Goal: Information Seeking & Learning: Learn about a topic

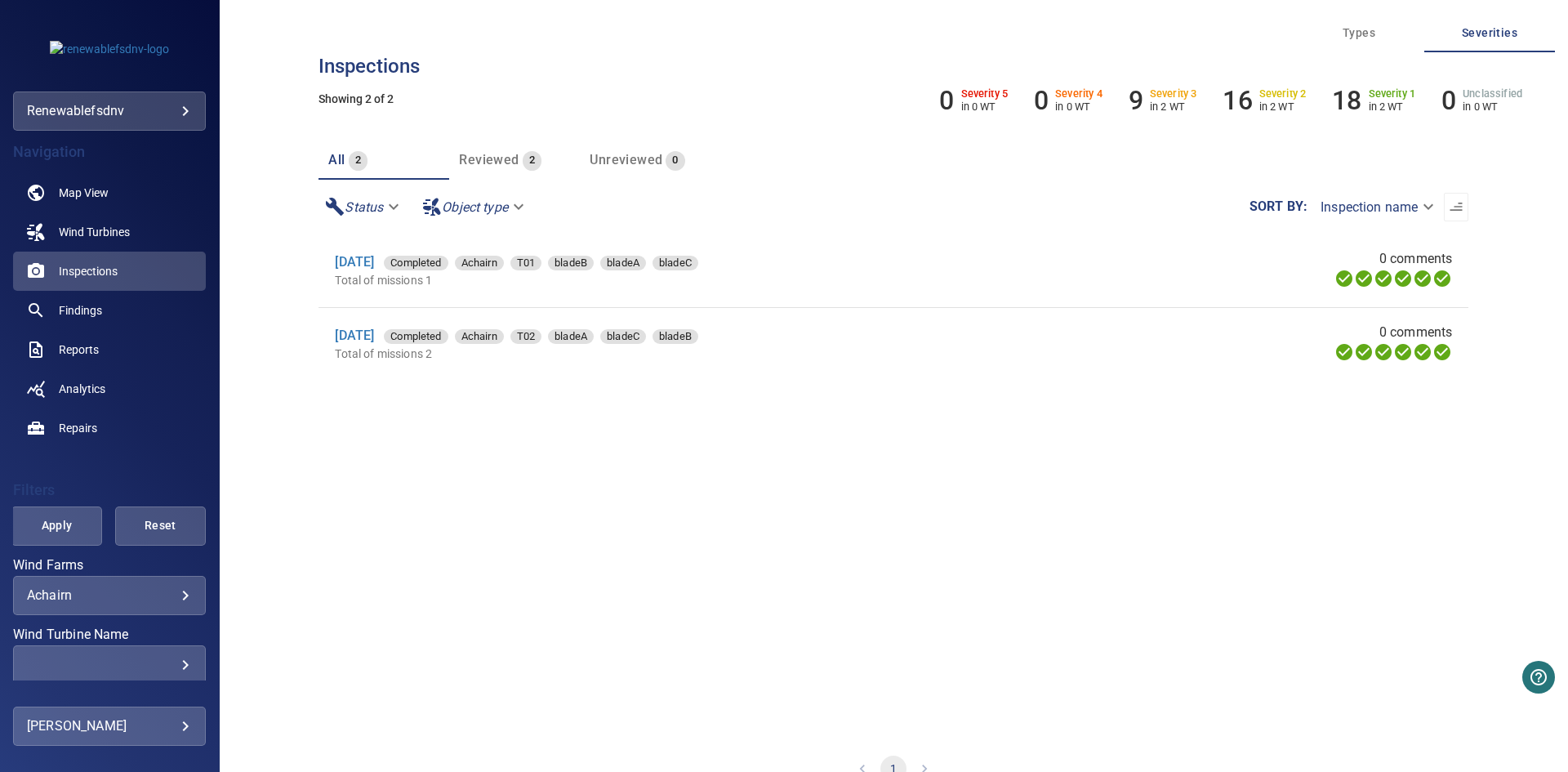
click at [708, 476] on section "21 Jan 2025 Completed Achairn T01 bladeB bladeA bladeC Total of missions 1 0 co…" at bounding box center [893, 485] width 1150 height 501
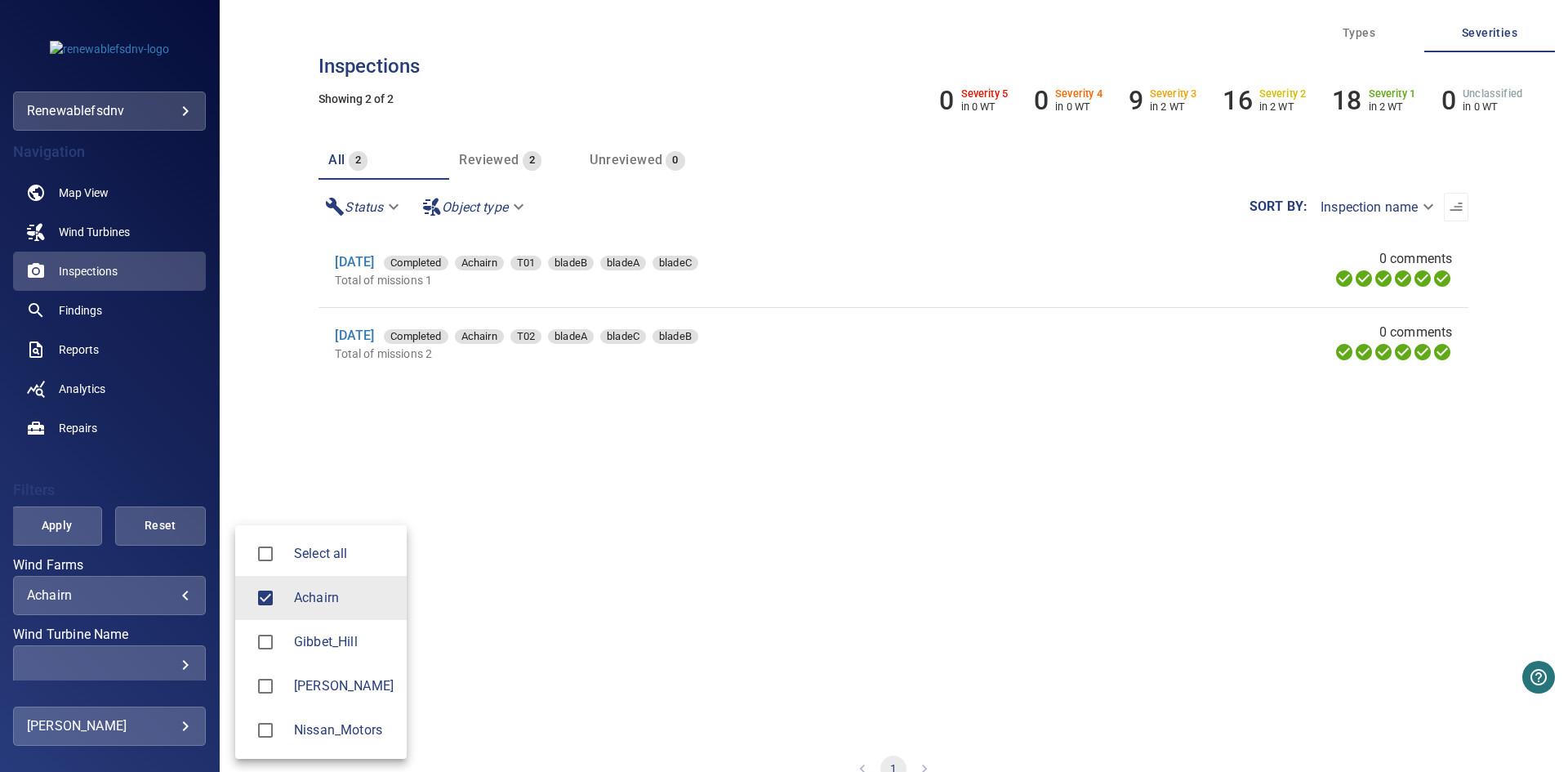
click at [123, 589] on body "**********" at bounding box center [784, 386] width 1568 height 772
click at [352, 721] on span "Nissan_Motors" at bounding box center [344, 730] width 100 height 19
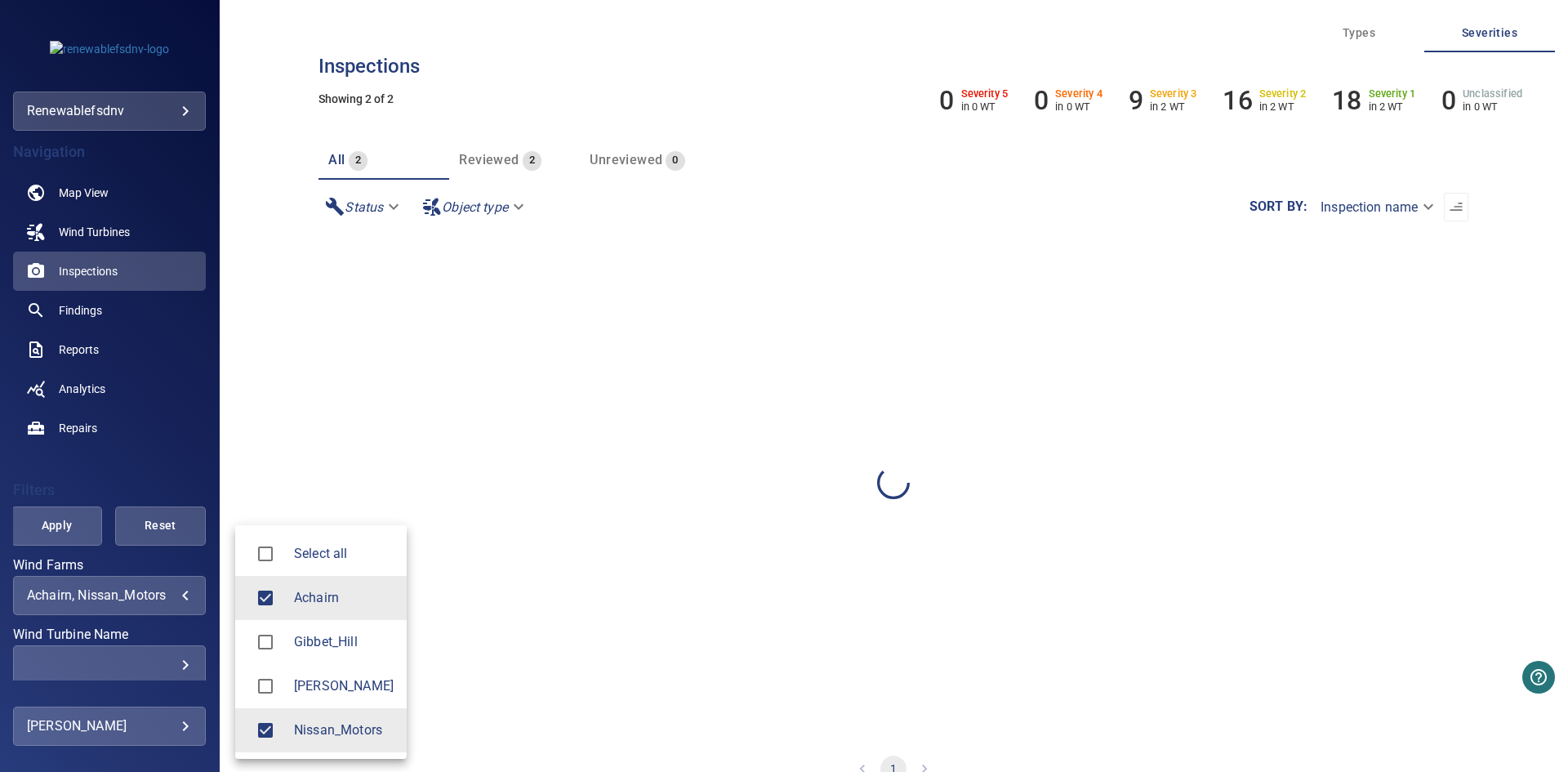
click at [323, 590] on span "Achairn" at bounding box center [344, 597] width 100 height 19
type input "**********"
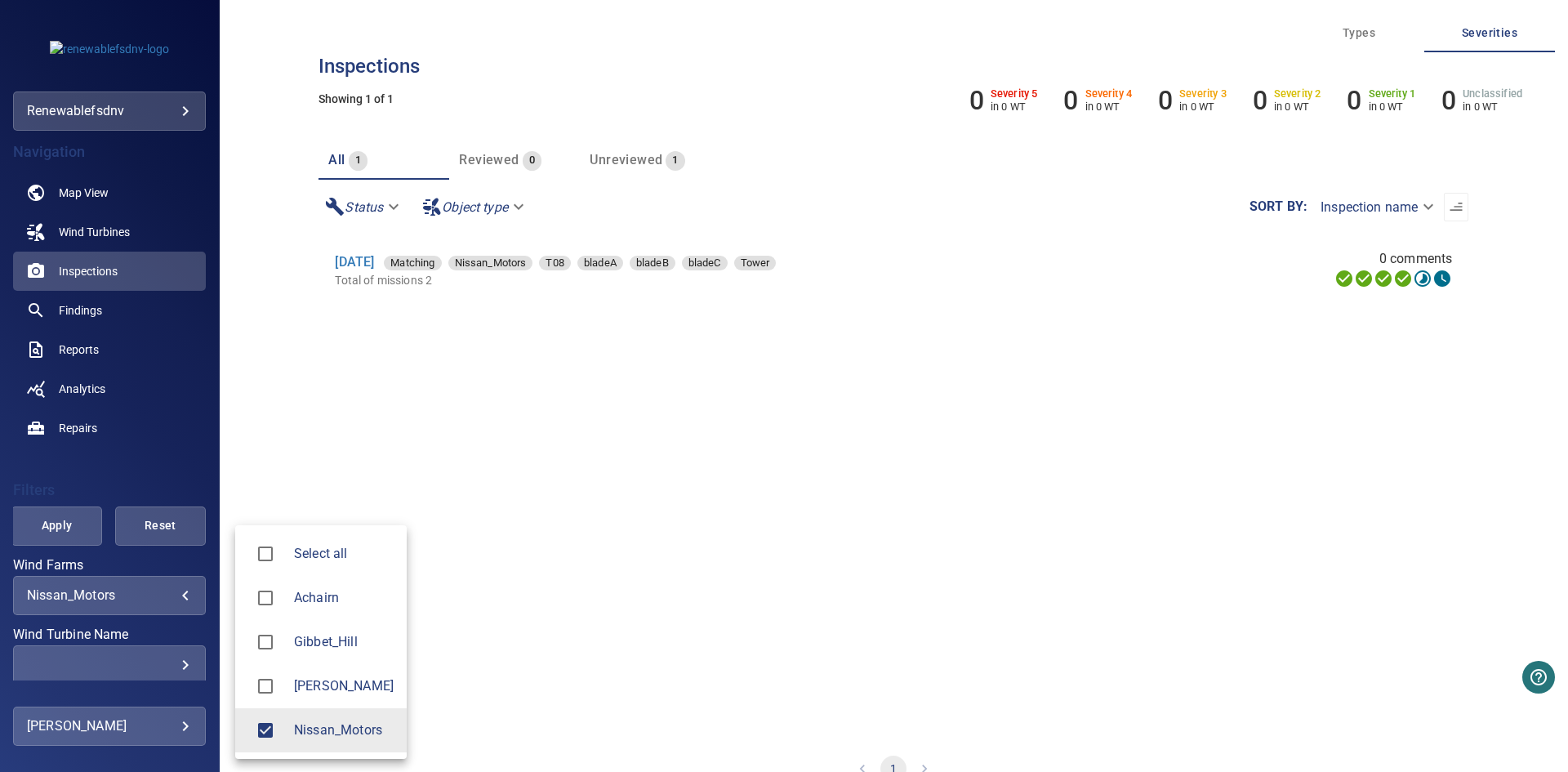
click at [61, 524] on div at bounding box center [784, 386] width 1568 height 772
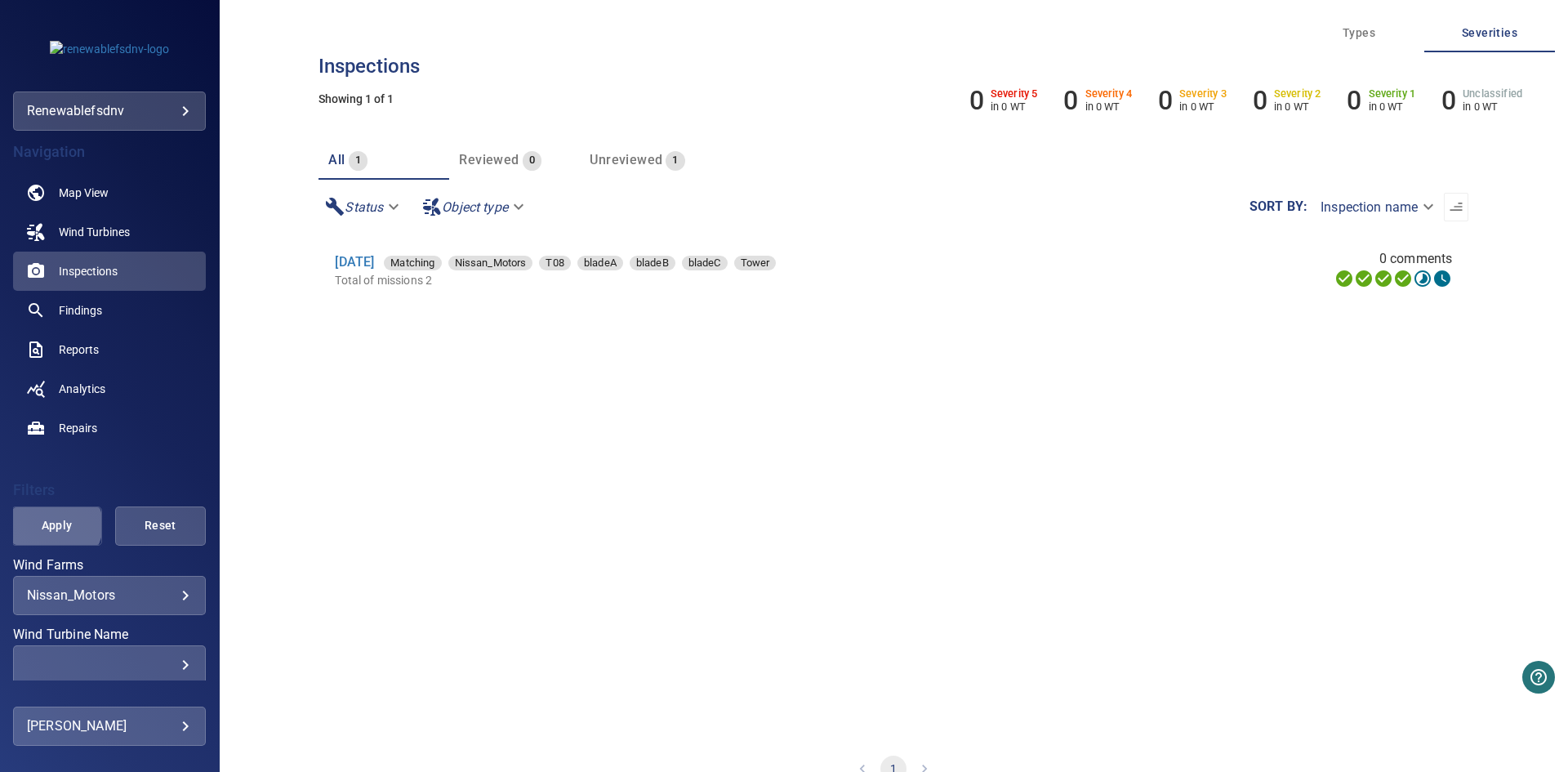
click at [54, 525] on span "Apply" at bounding box center [57, 525] width 50 height 20
click at [374, 261] on link "16 Sep 2025" at bounding box center [354, 261] width 39 height 16
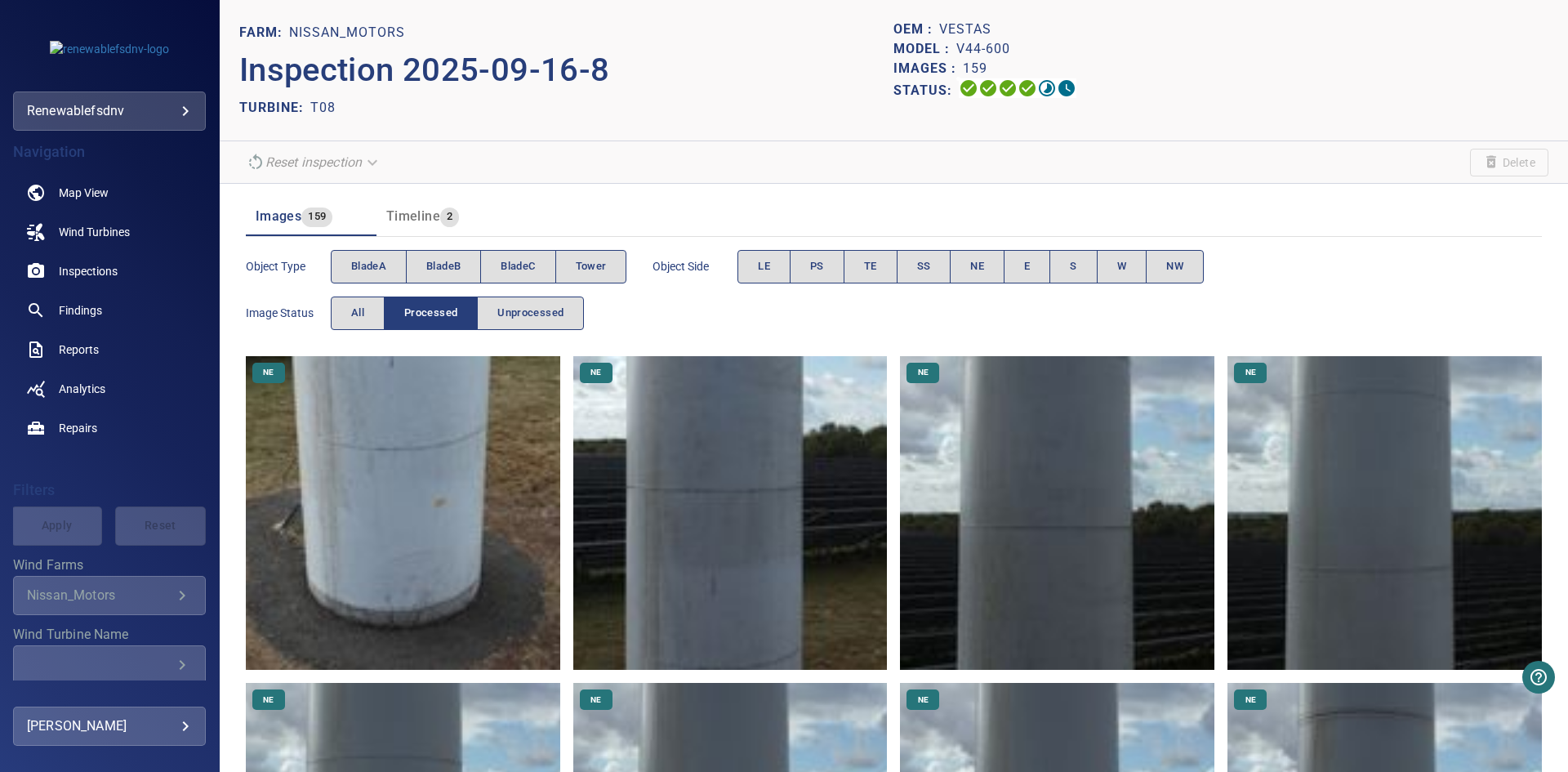
click at [438, 479] on img at bounding box center [402, 513] width 315 height 315
click at [366, 261] on span "bladeA" at bounding box center [369, 267] width 35 height 18
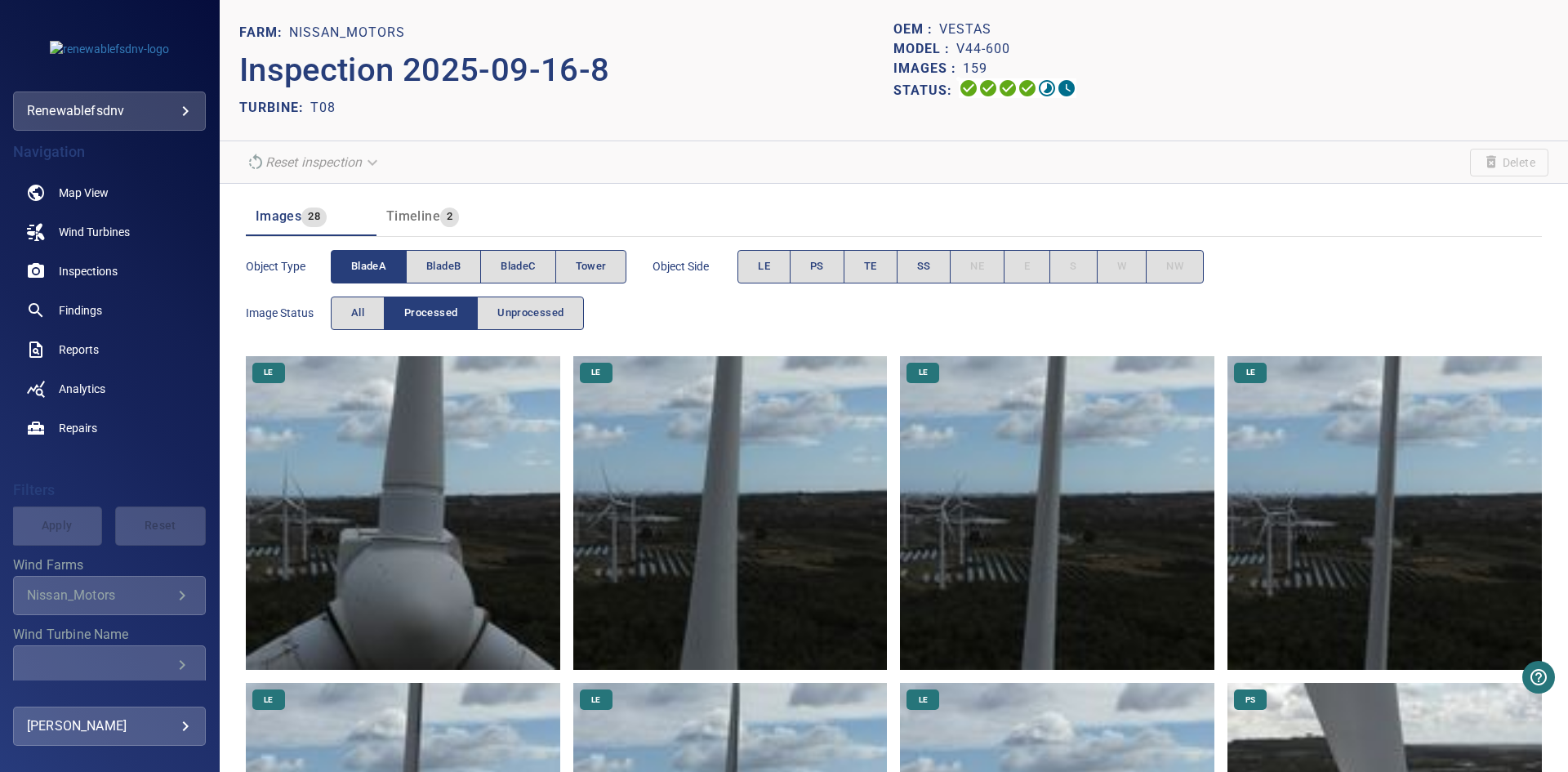
click at [482, 506] on img at bounding box center [402, 513] width 315 height 315
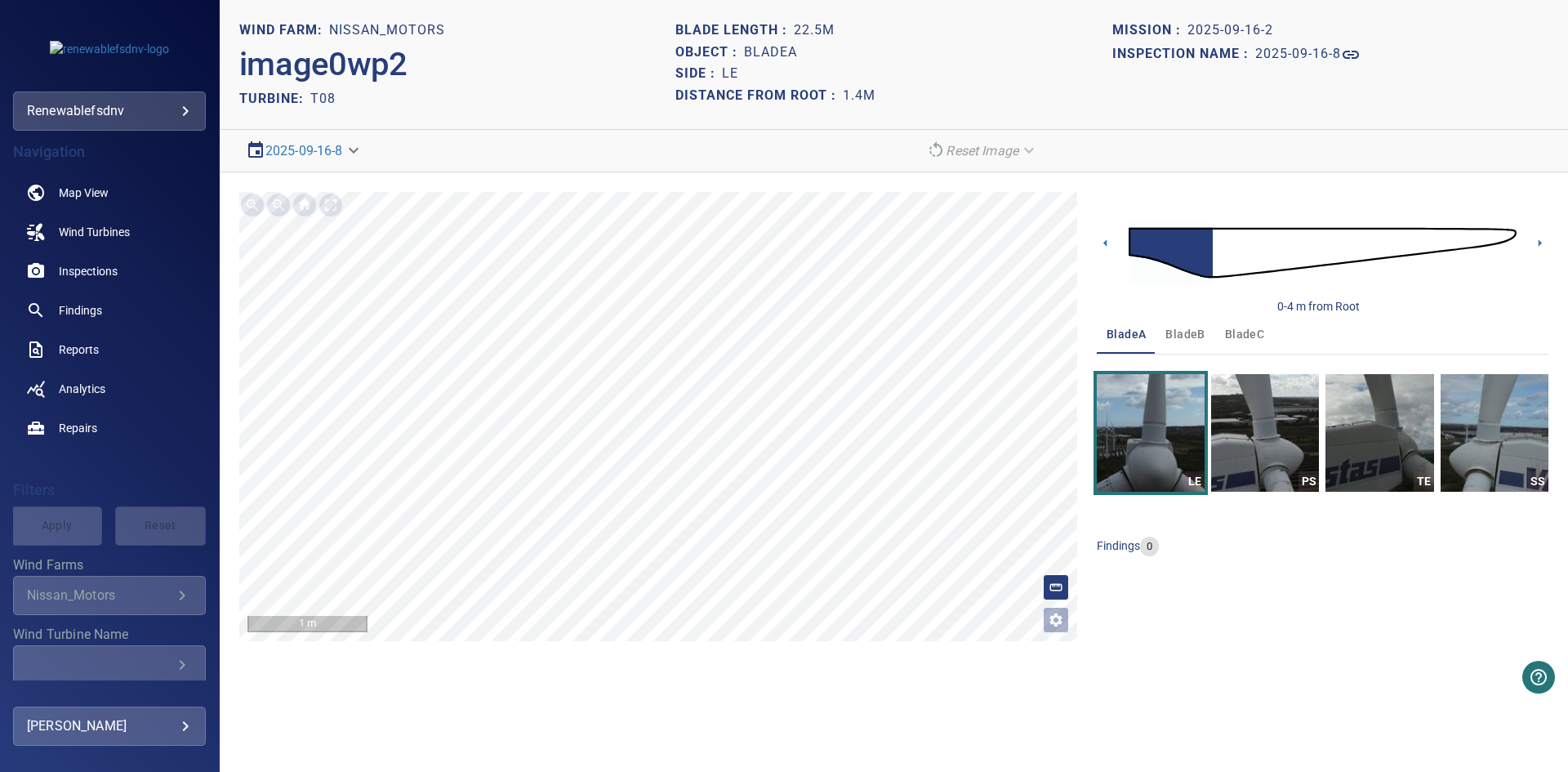
click at [1545, 255] on div "0-4 m from Root" at bounding box center [1323, 253] width 451 height 123
click at [1538, 244] on icon at bounding box center [1539, 243] width 18 height 18
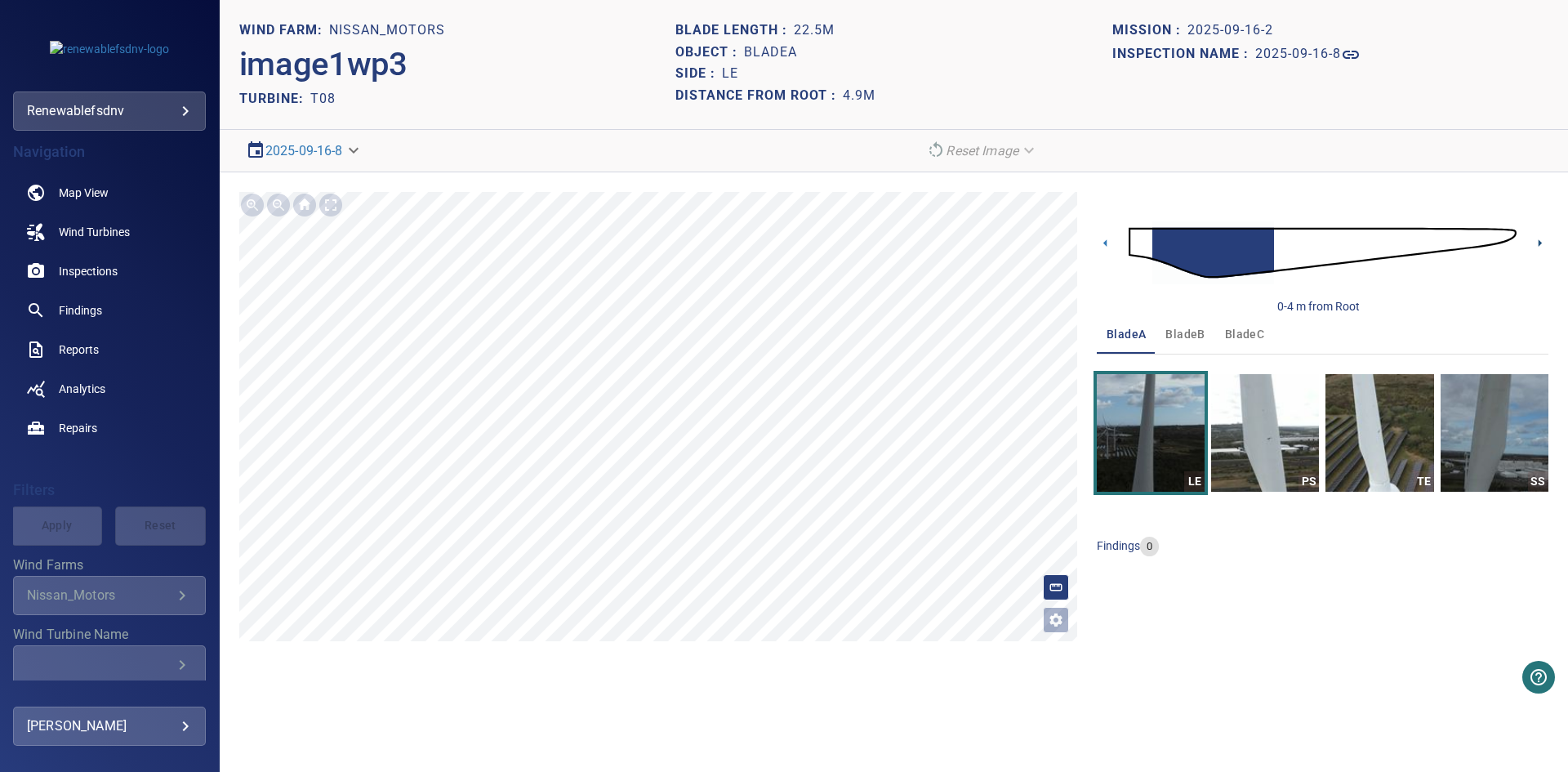
click at [1536, 249] on icon at bounding box center [1539, 243] width 18 height 18
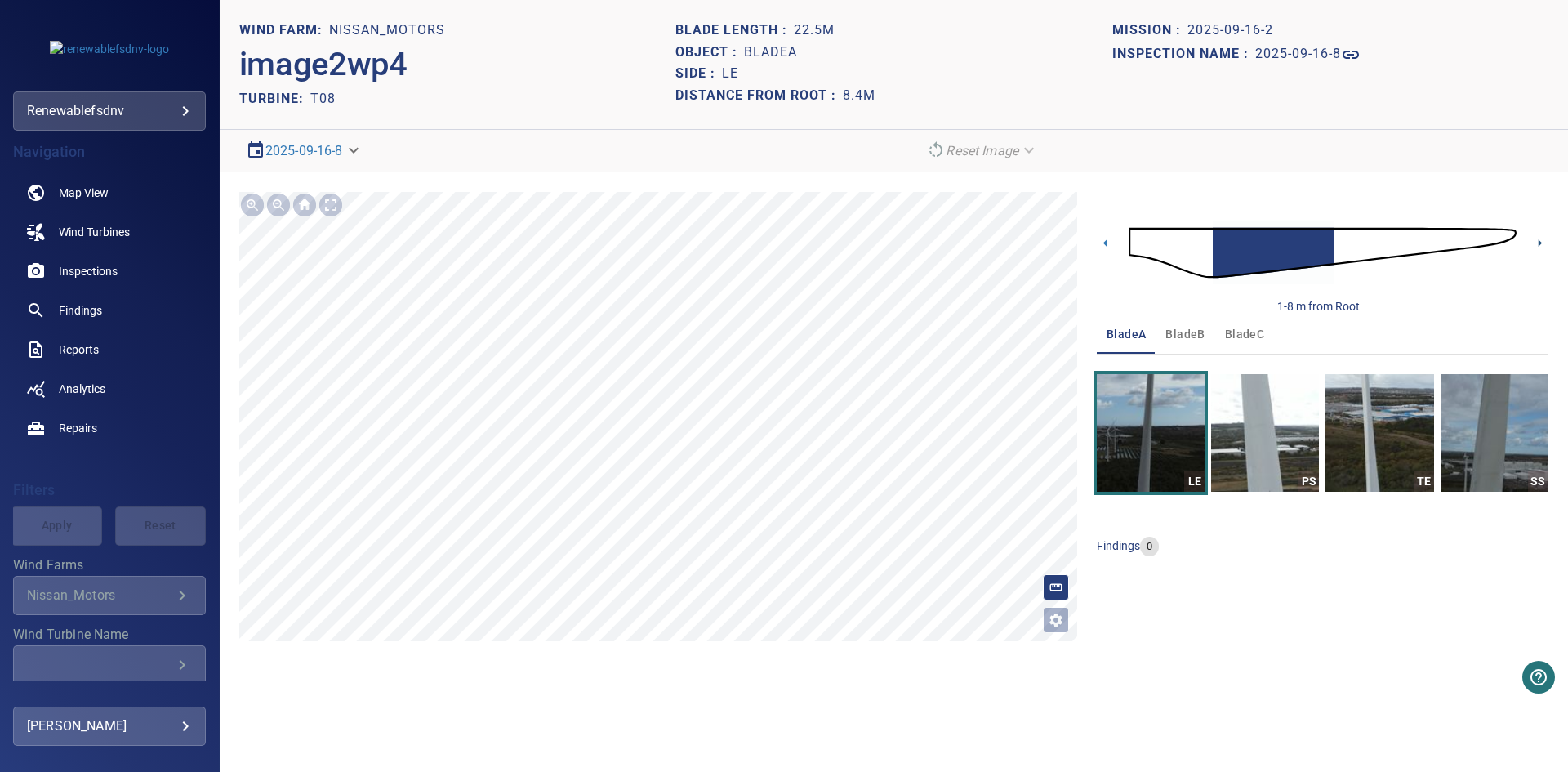
click at [1536, 249] on icon at bounding box center [1539, 243] width 18 height 18
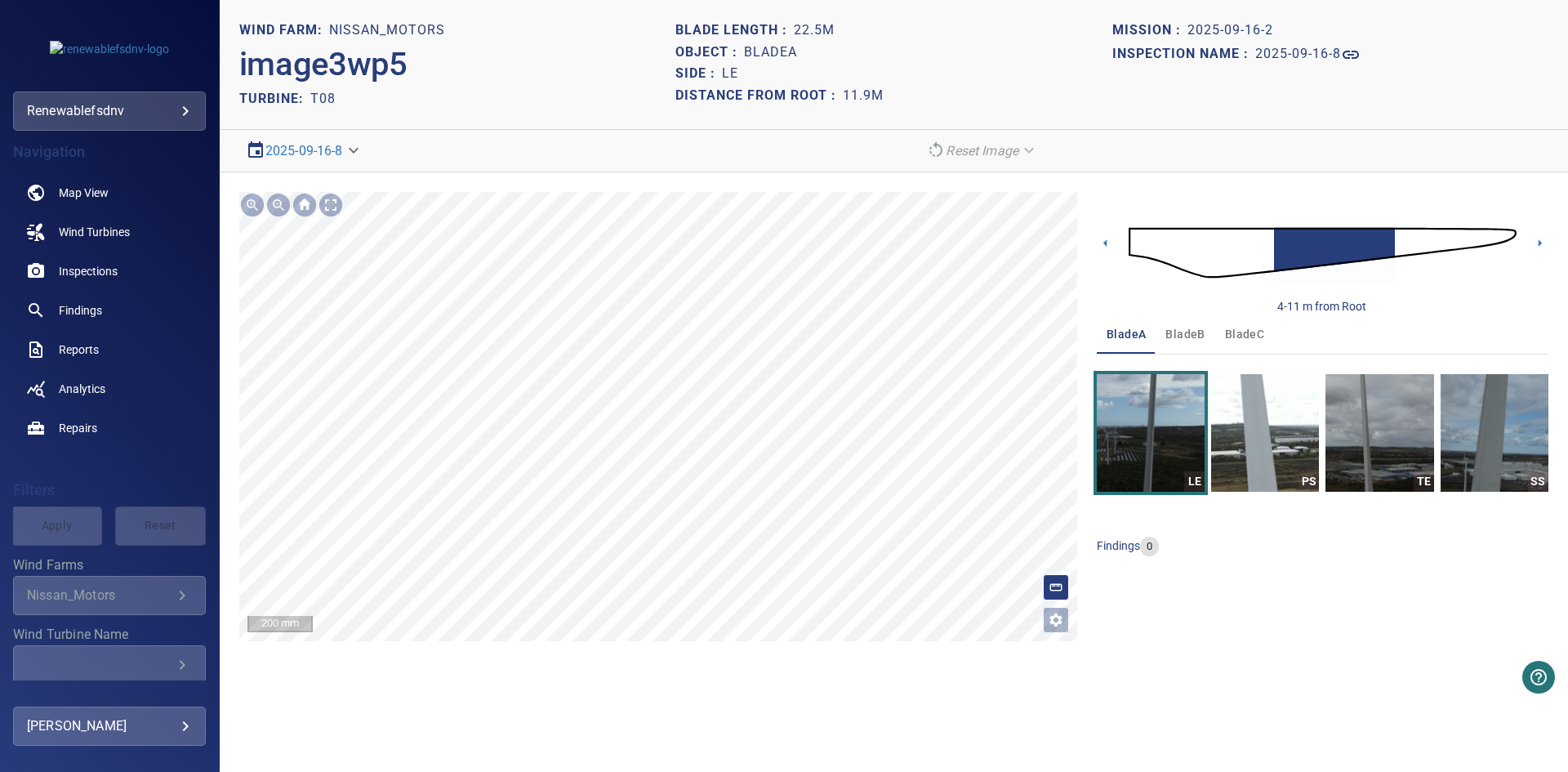
click at [734, 743] on html "**********" at bounding box center [784, 386] width 1568 height 772
click at [690, 743] on html "**********" at bounding box center [784, 386] width 1568 height 772
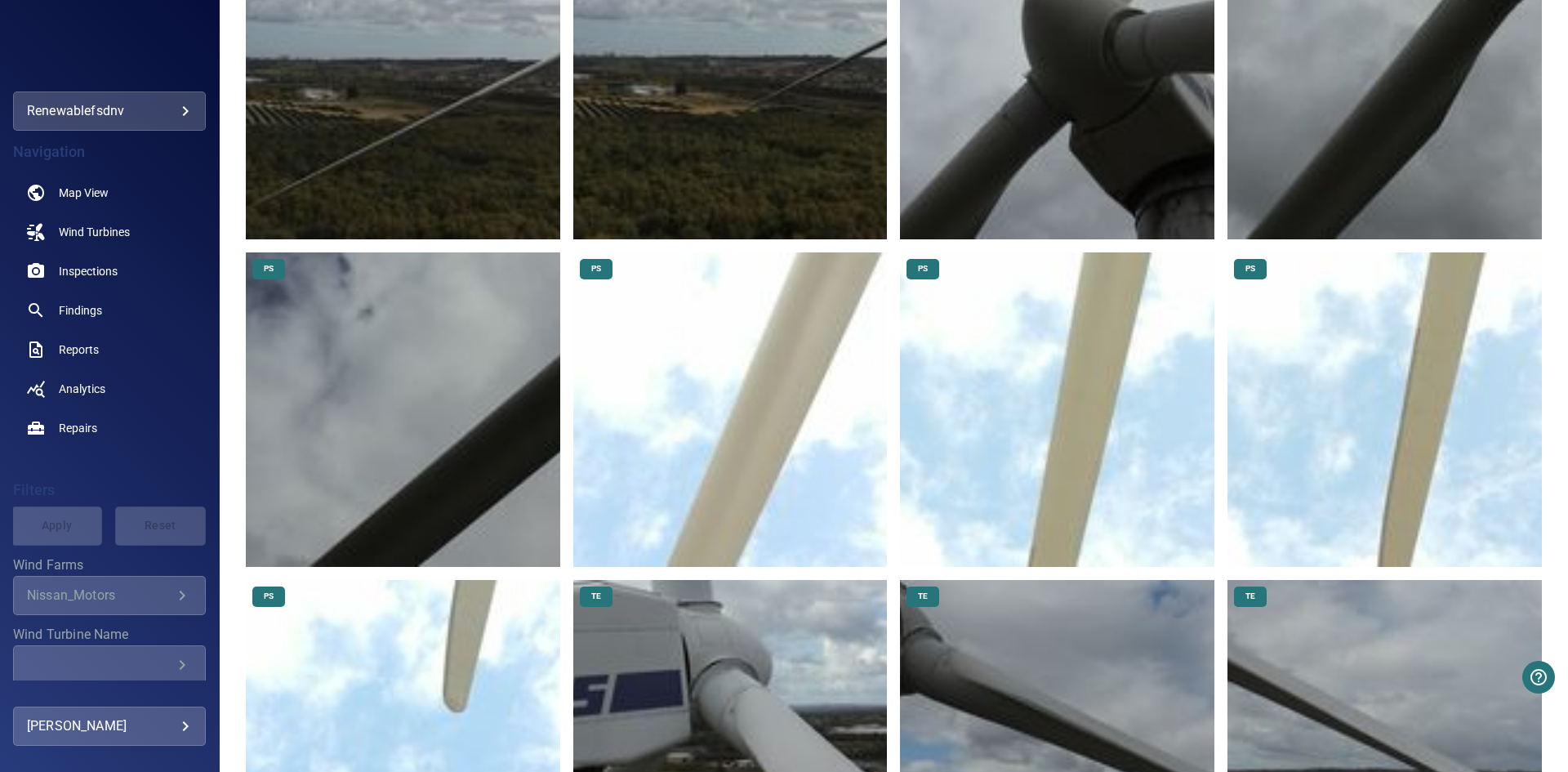
scroll to position [12590, 0]
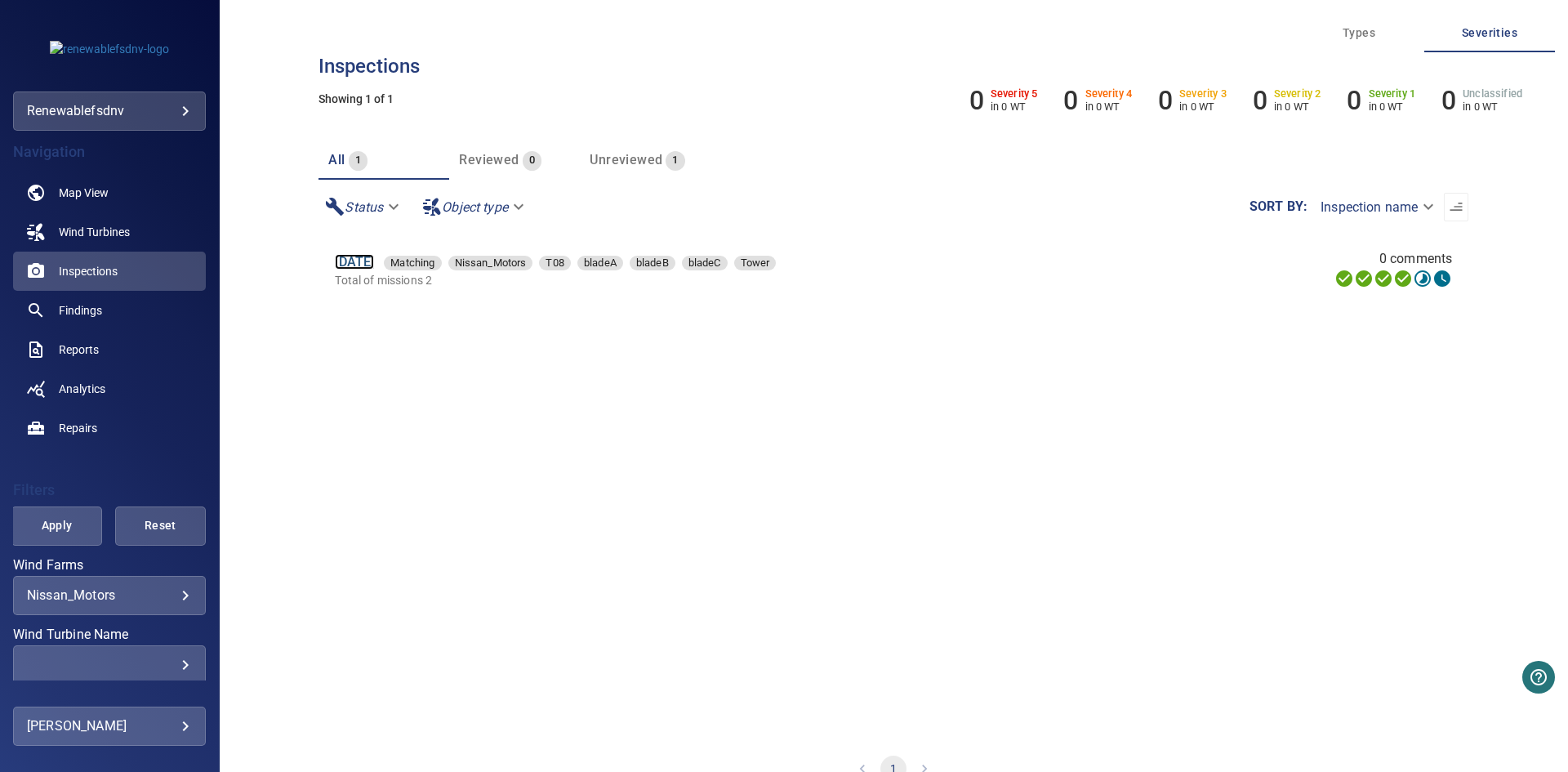
click at [370, 256] on link "16 Sep 2025" at bounding box center [354, 261] width 39 height 16
click at [1415, 276] on icon at bounding box center [1423, 279] width 17 height 17
click at [374, 266] on link "16 Sep 2025" at bounding box center [354, 261] width 39 height 16
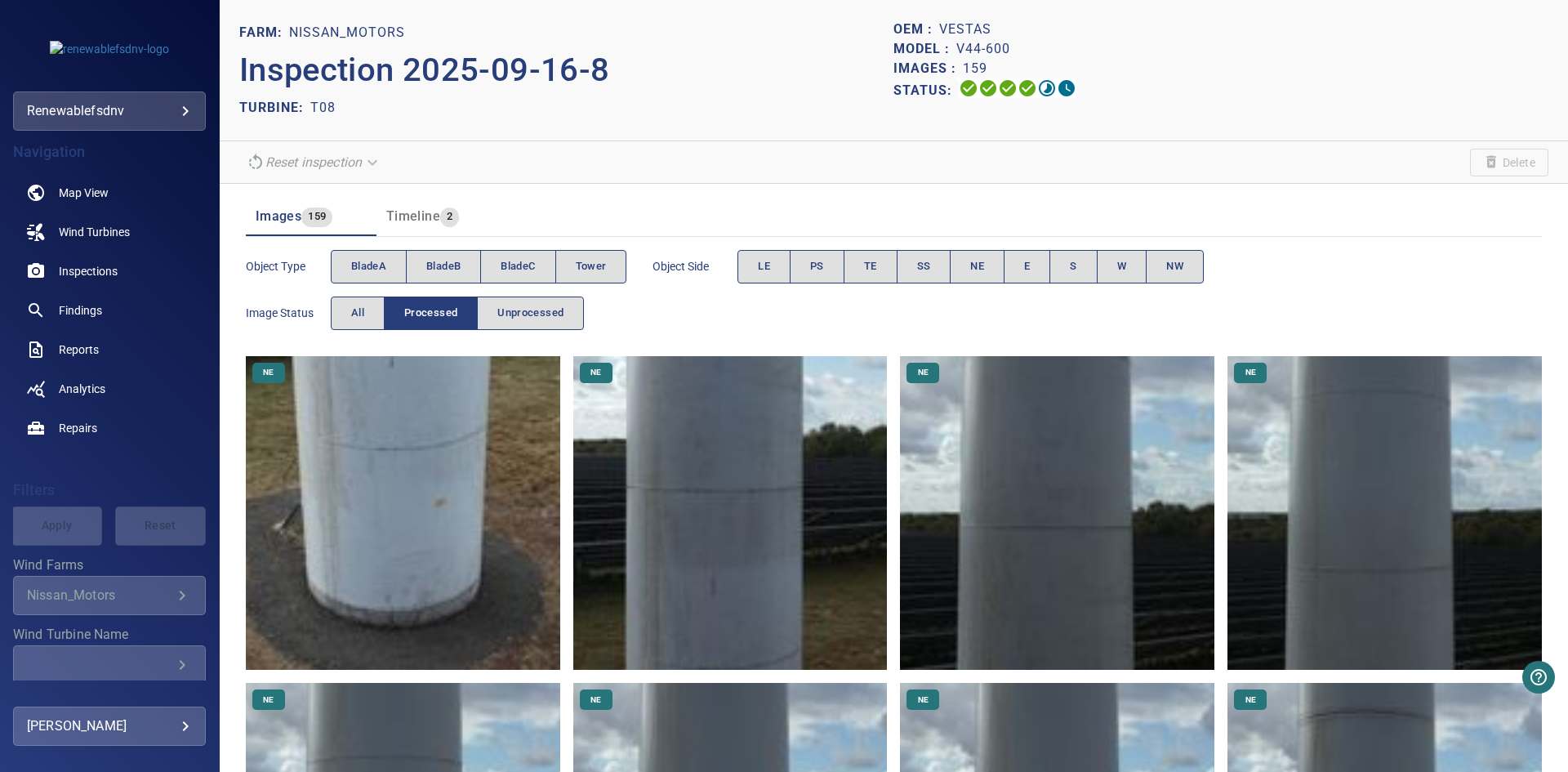
click at [401, 490] on img at bounding box center [402, 513] width 315 height 315
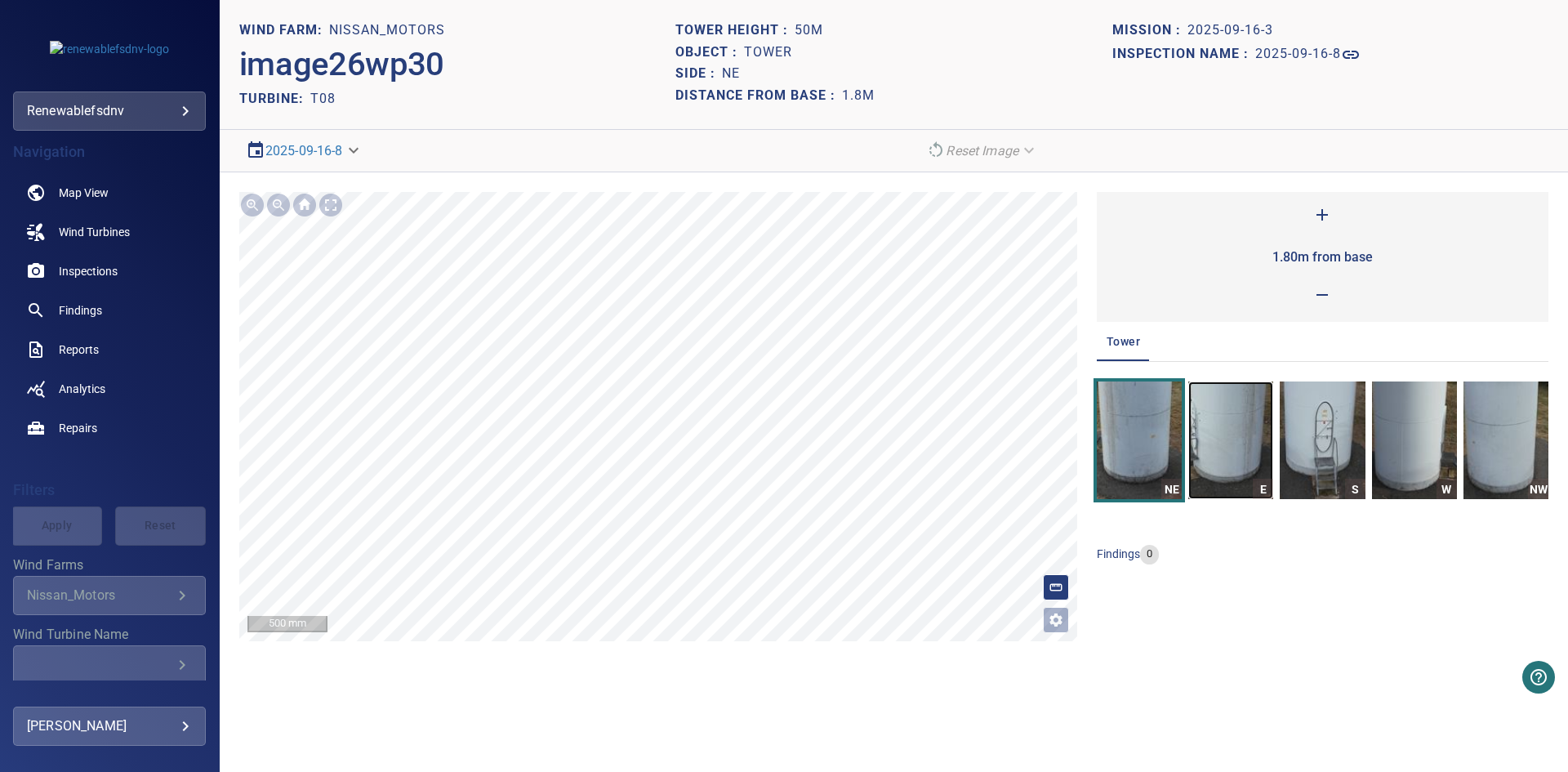
click at [1235, 442] on img "button" at bounding box center [1231, 440] width 85 height 117
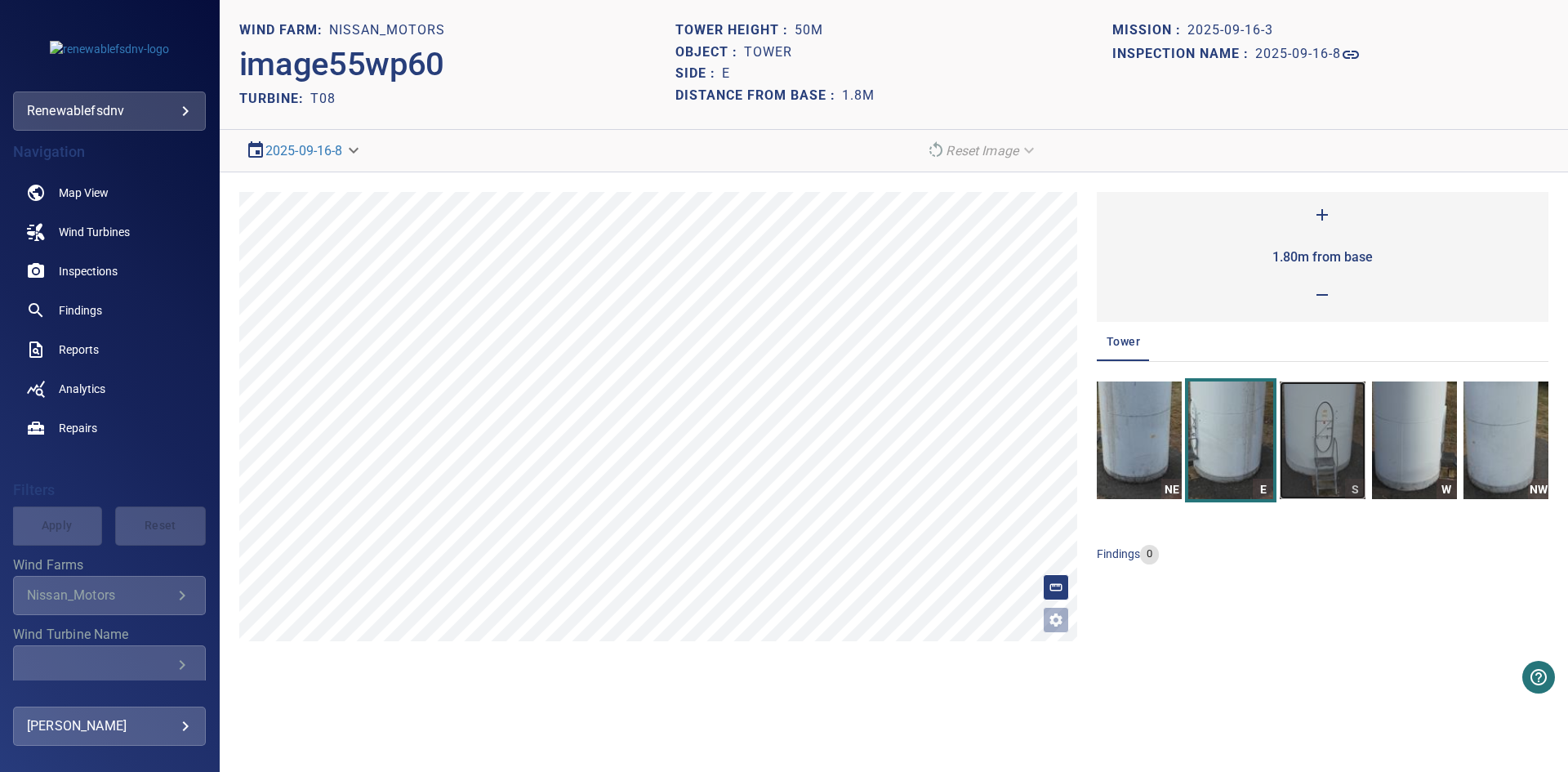
click at [1318, 430] on img "button" at bounding box center [1323, 440] width 85 height 117
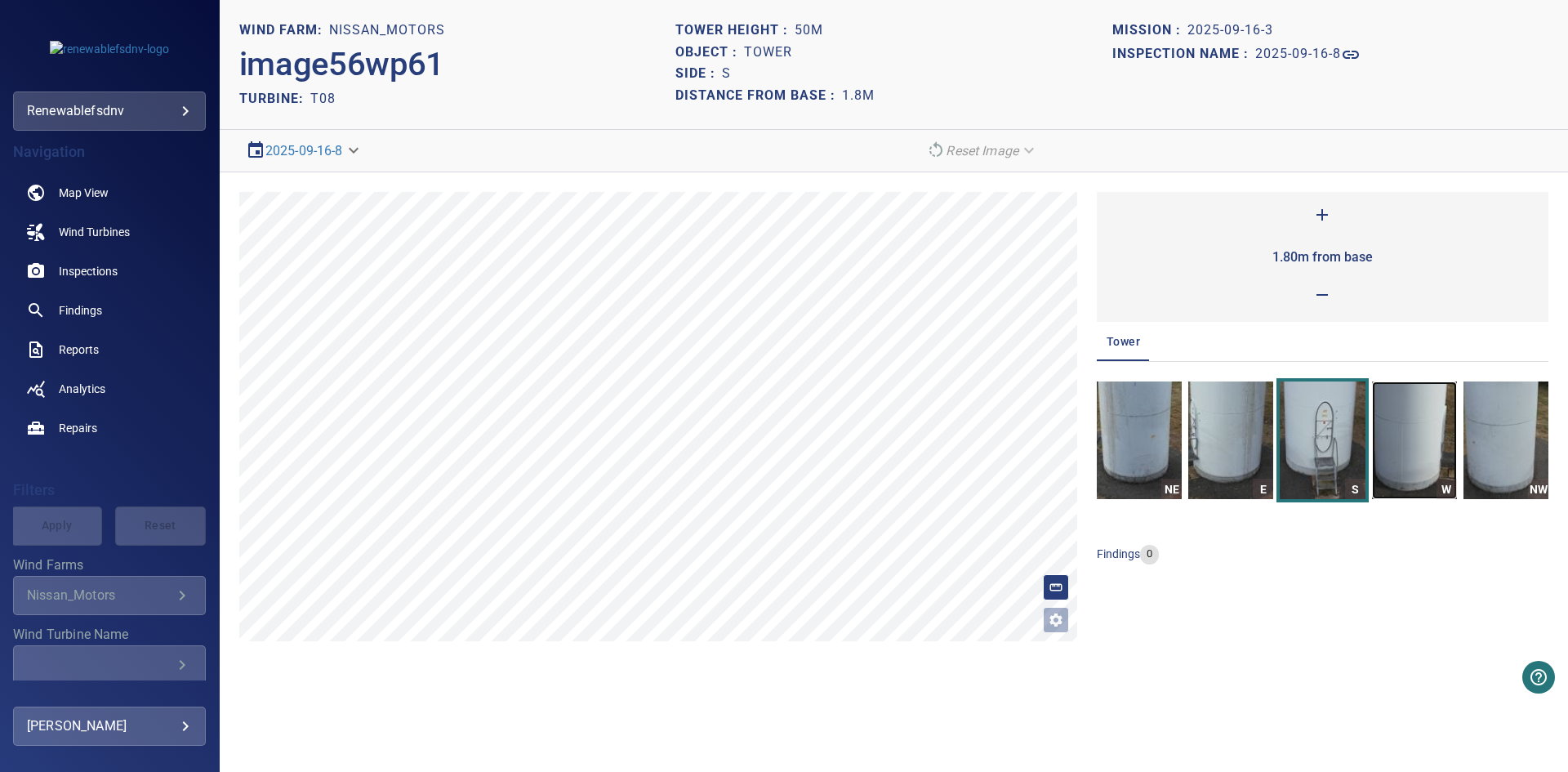
click at [1396, 424] on img "button" at bounding box center [1415, 440] width 85 height 117
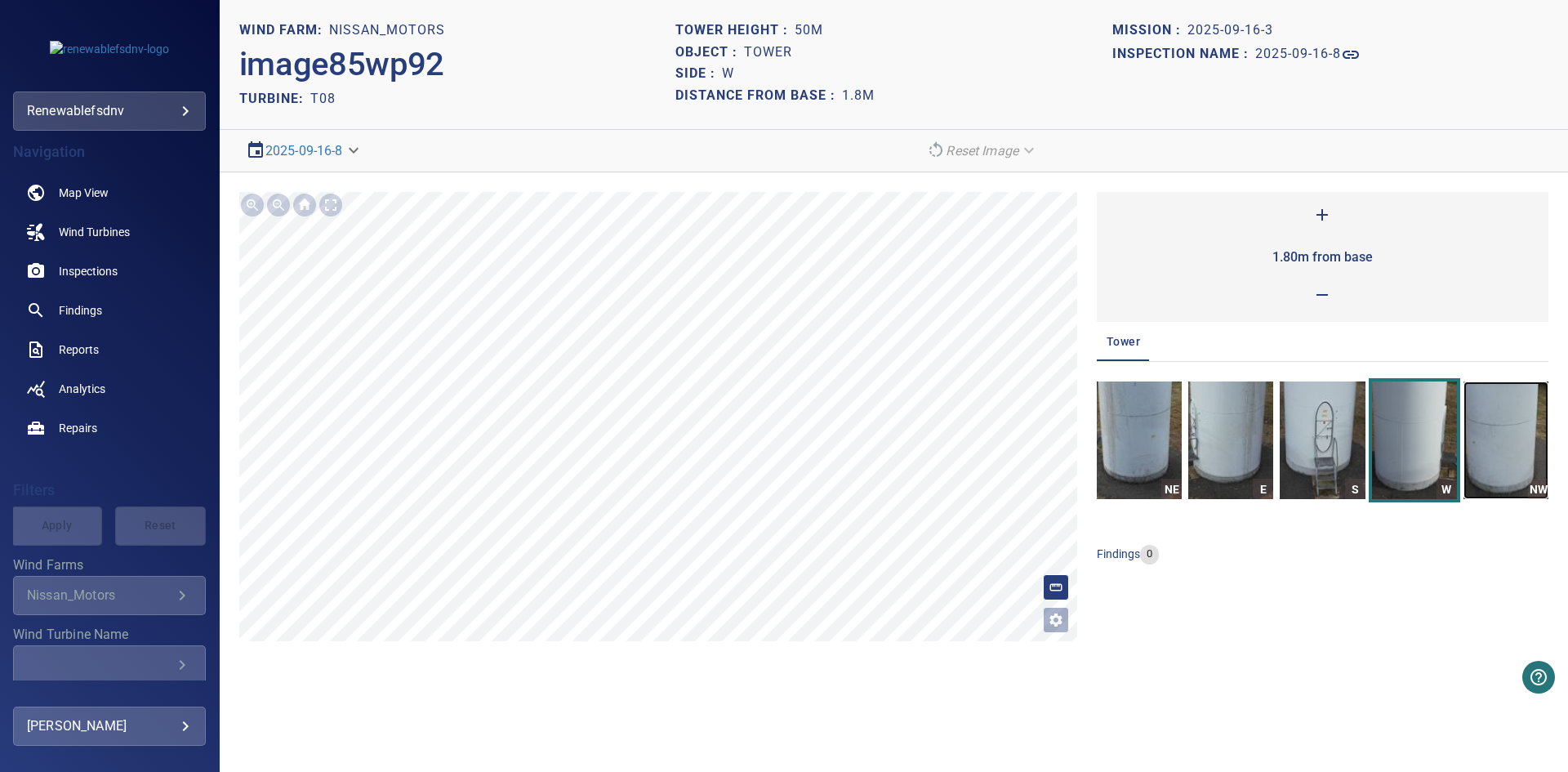
click at [1521, 426] on img "button" at bounding box center [1506, 440] width 85 height 117
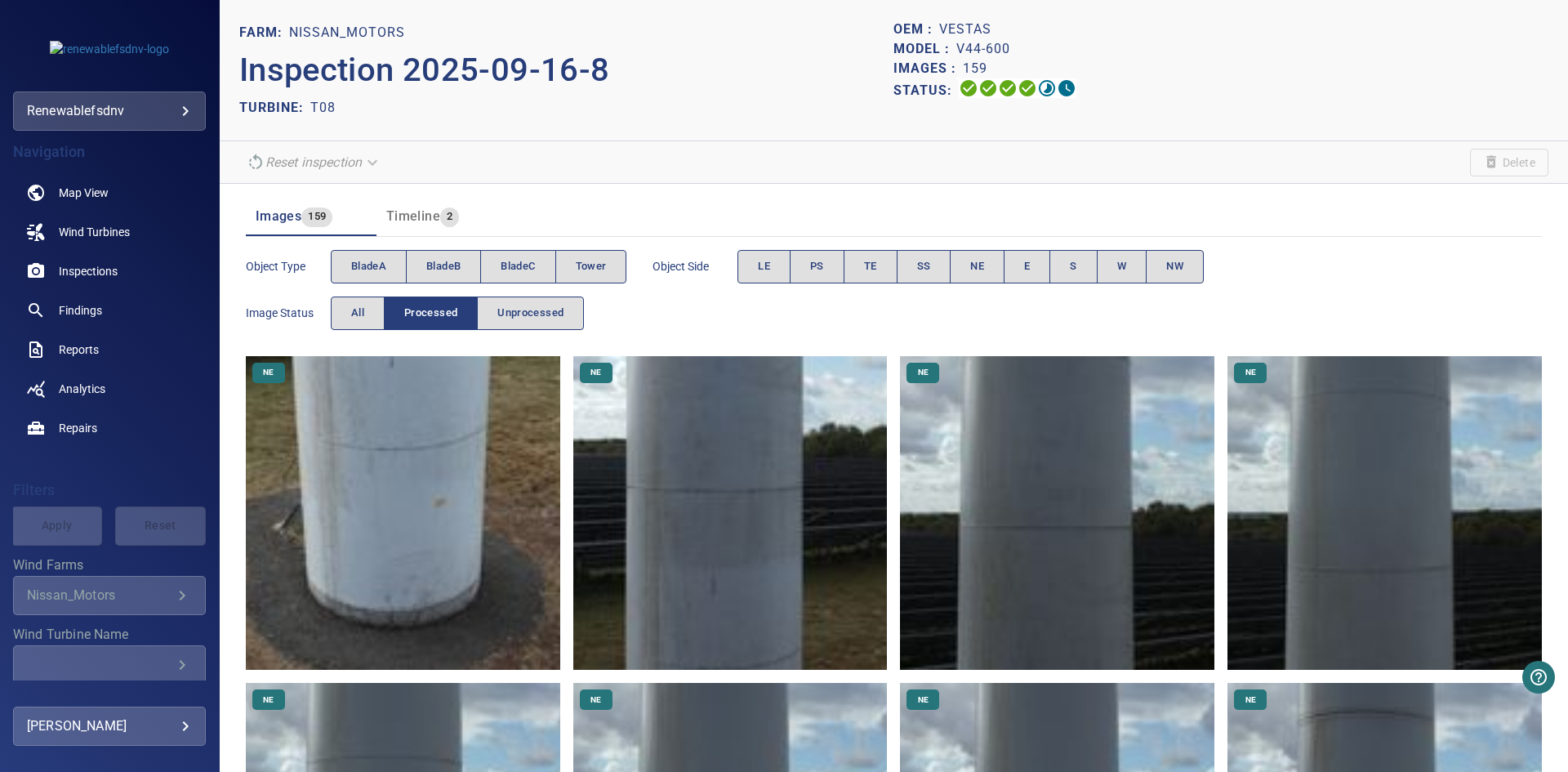
click at [413, 192] on div "Images 159 Timeline 2" at bounding box center [893, 210] width 1296 height 53
click at [430, 218] on span "Timeline" at bounding box center [413, 216] width 54 height 16
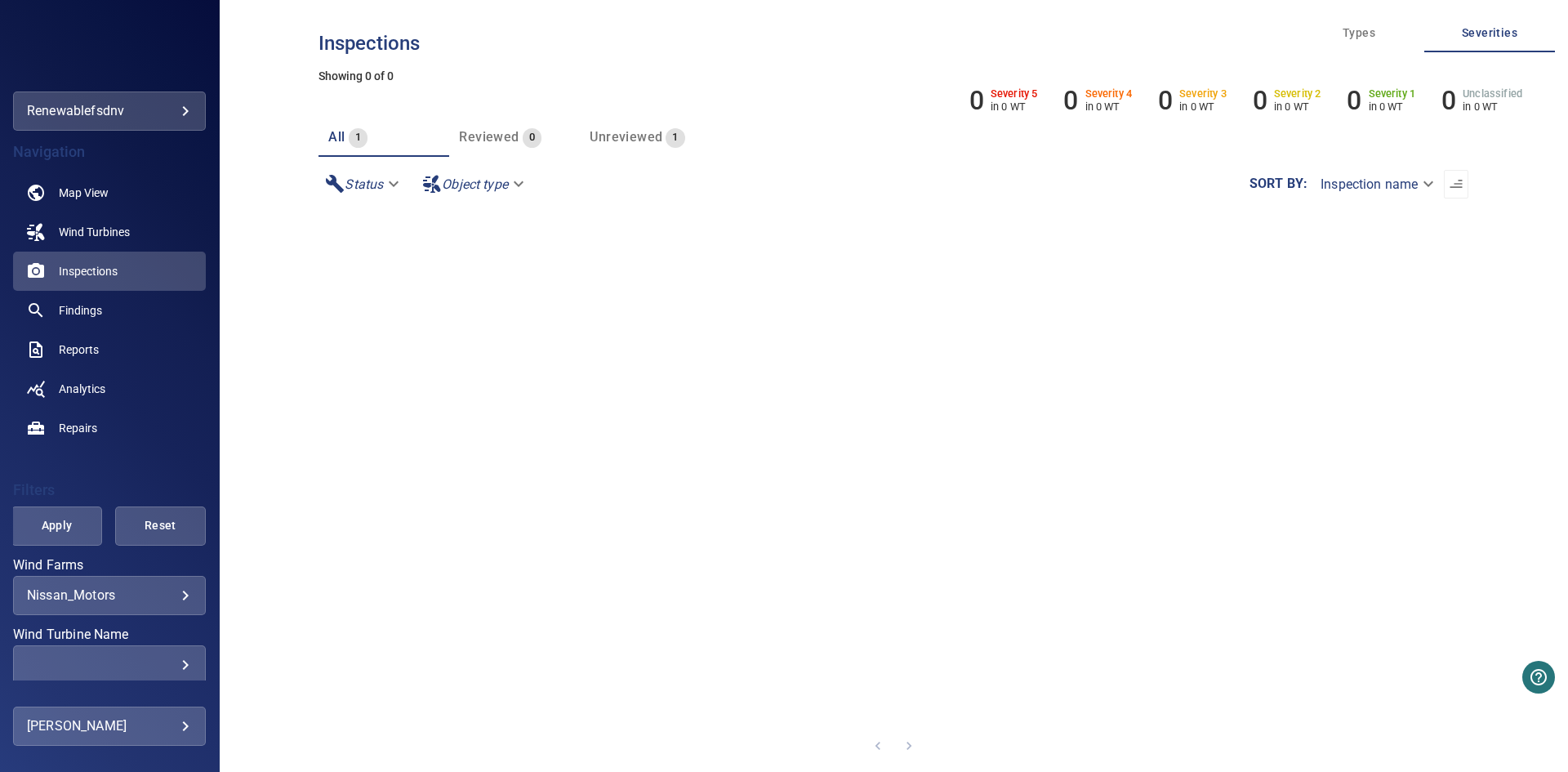
scroll to position [30, 0]
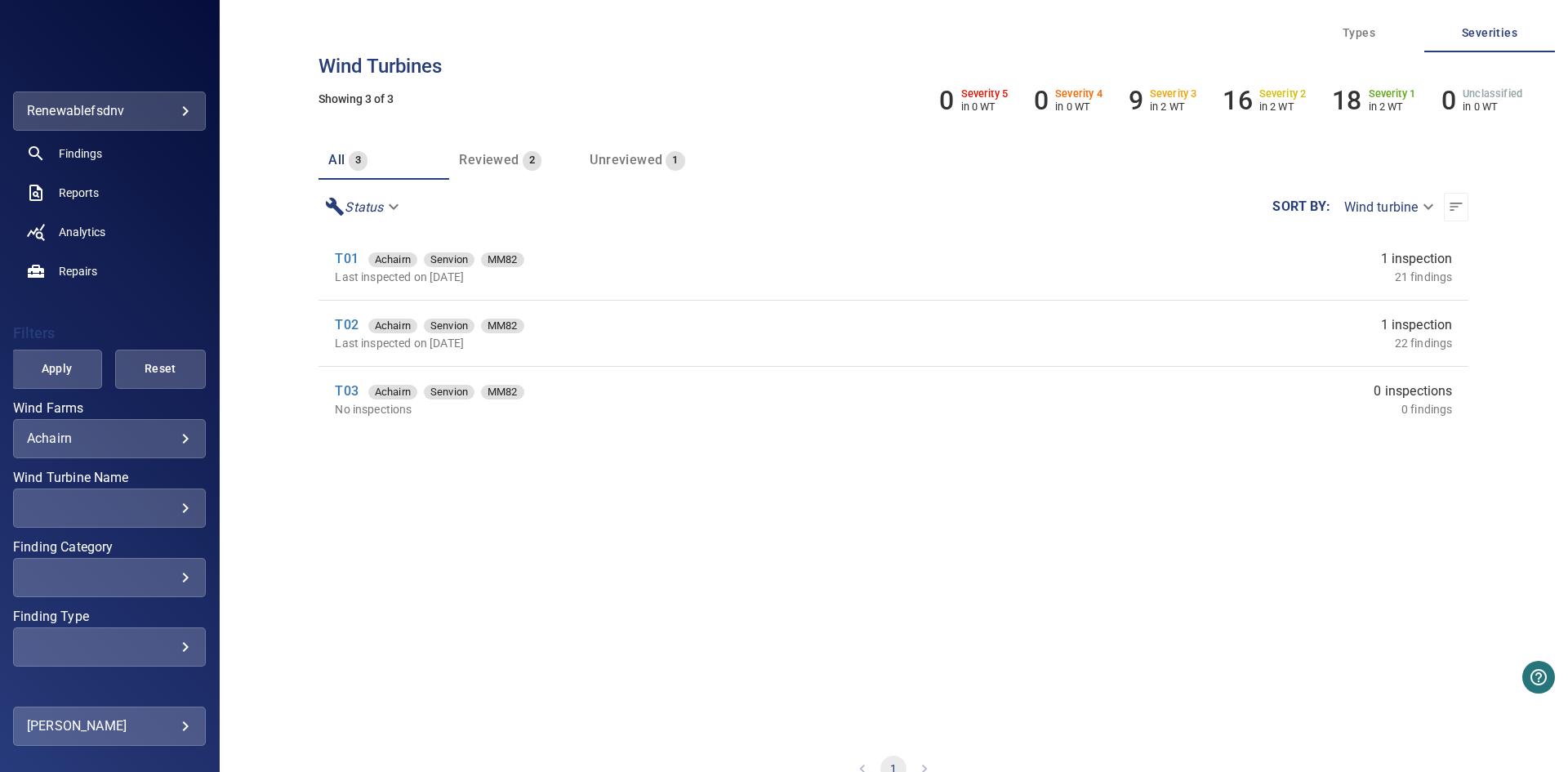
scroll to position [128, 0]
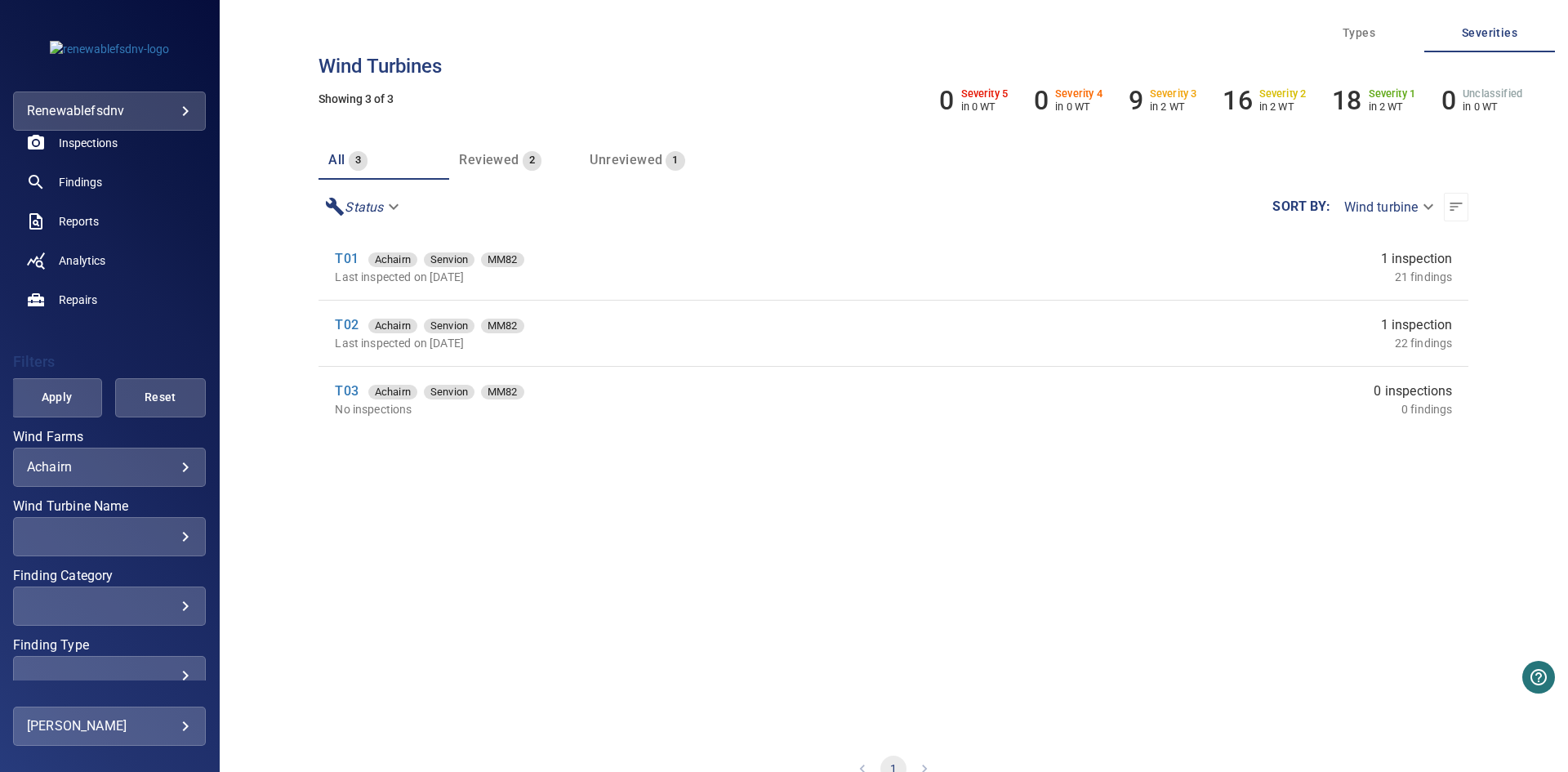
click at [162, 464] on body "**********" at bounding box center [784, 386] width 1568 height 772
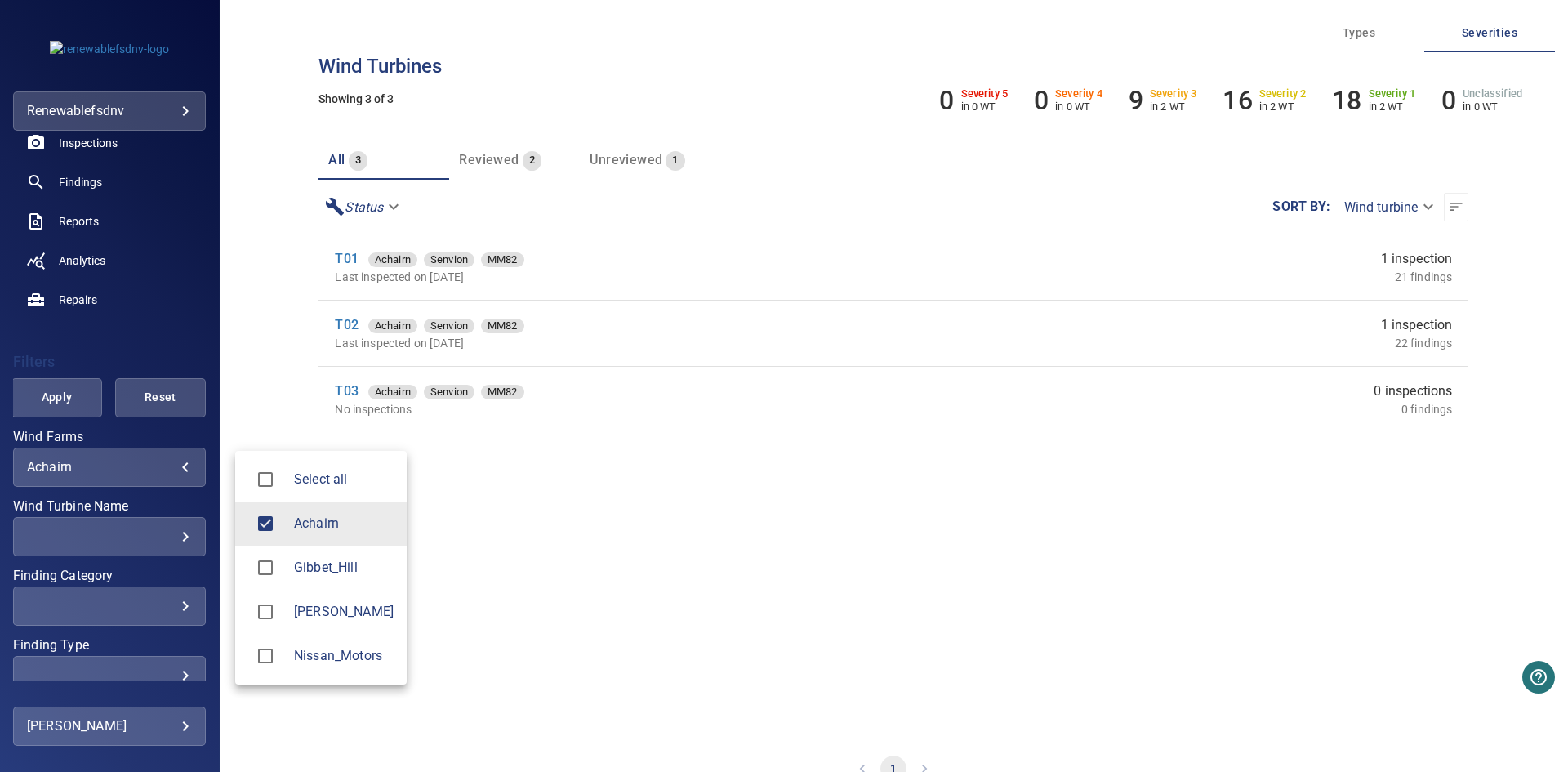
click at [336, 660] on span "Nissan_Motors" at bounding box center [344, 656] width 100 height 19
click at [302, 527] on span "Achairn" at bounding box center [344, 524] width 100 height 19
type input "**********"
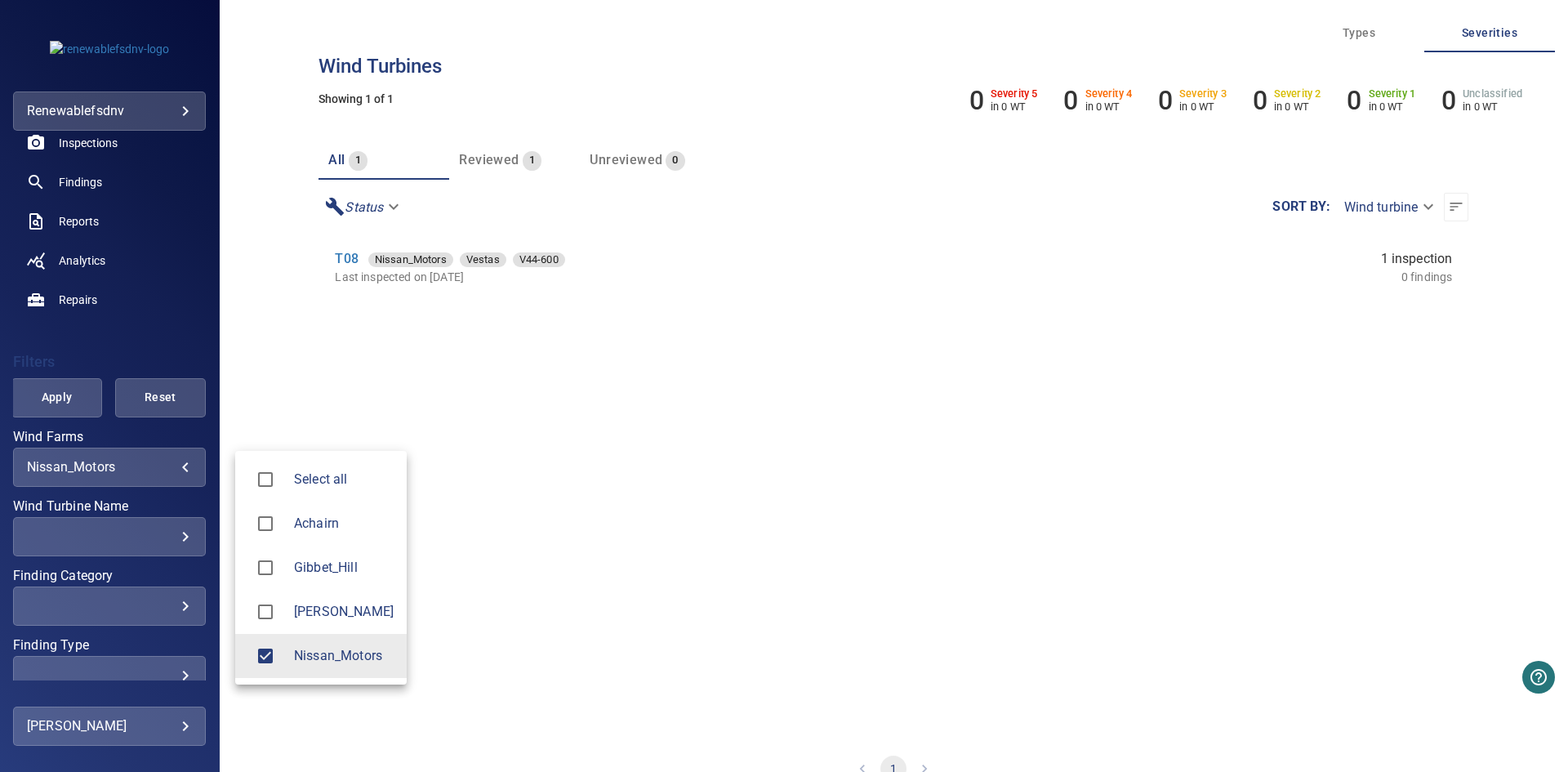
click at [39, 394] on div at bounding box center [784, 386] width 1568 height 772
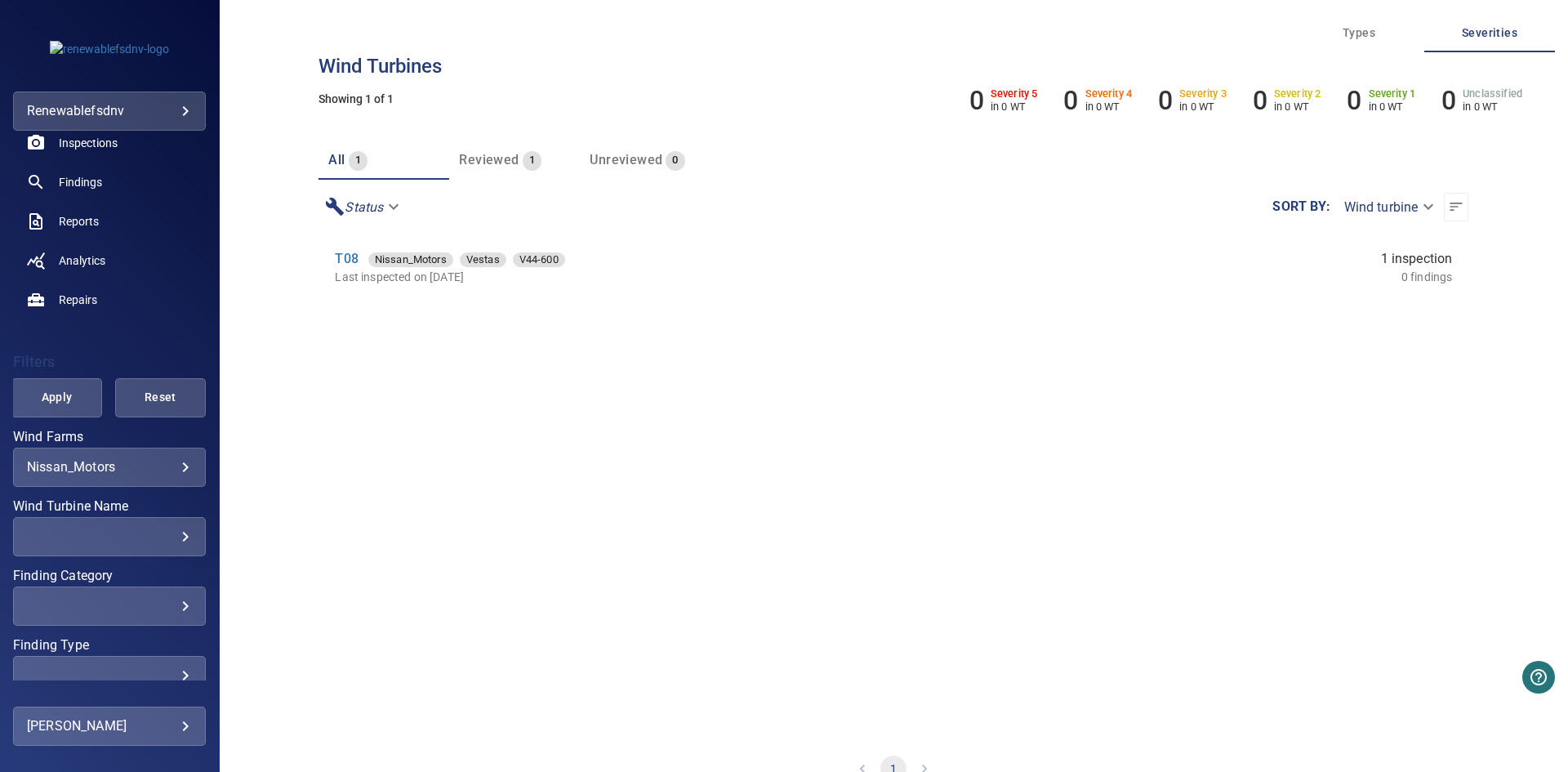
click at [57, 396] on span "Apply" at bounding box center [57, 397] width 50 height 20
click at [349, 262] on link "T08" at bounding box center [346, 259] width 23 height 16
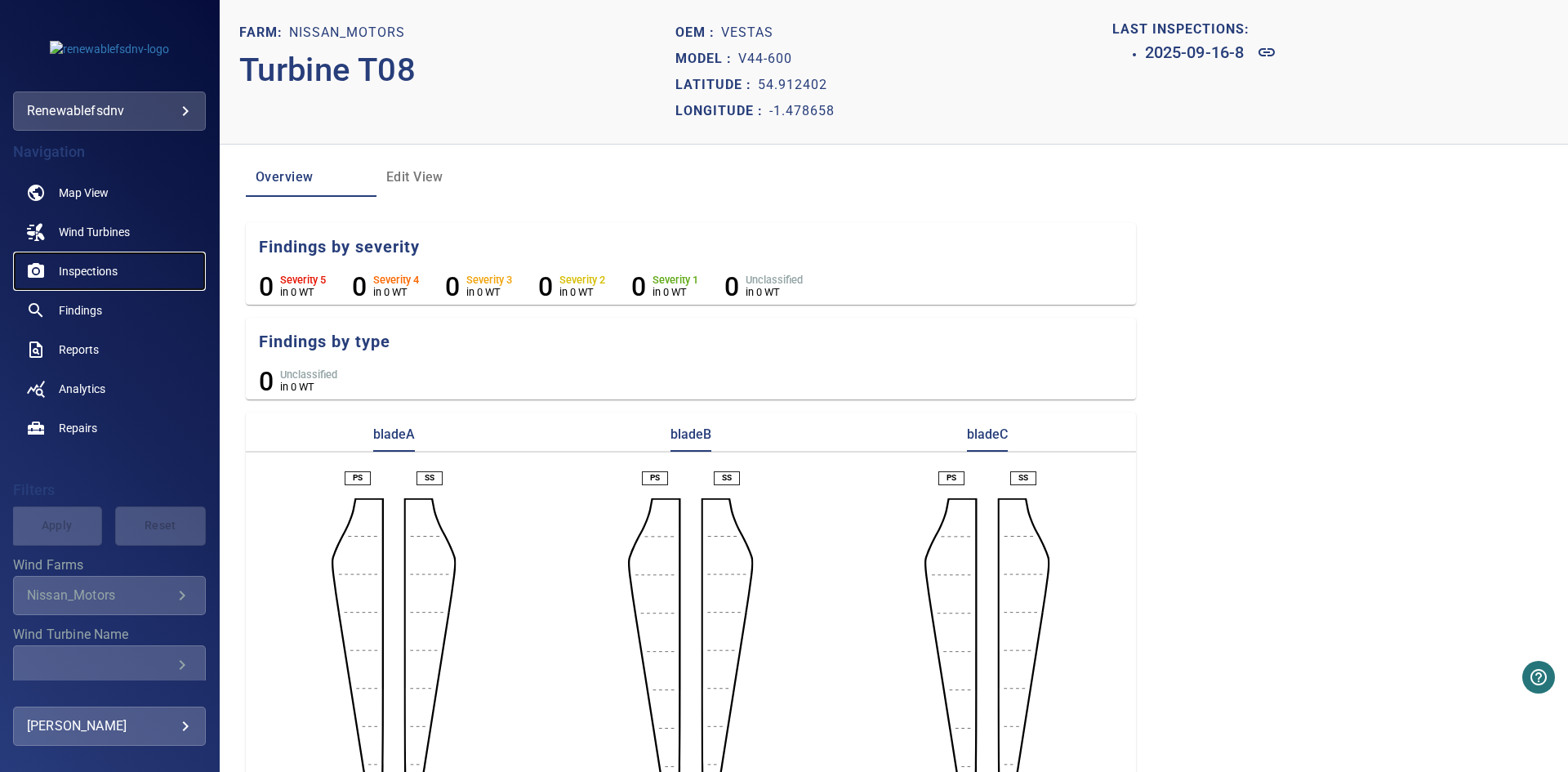
click at [69, 266] on span "Inspections" at bounding box center [89, 271] width 59 height 17
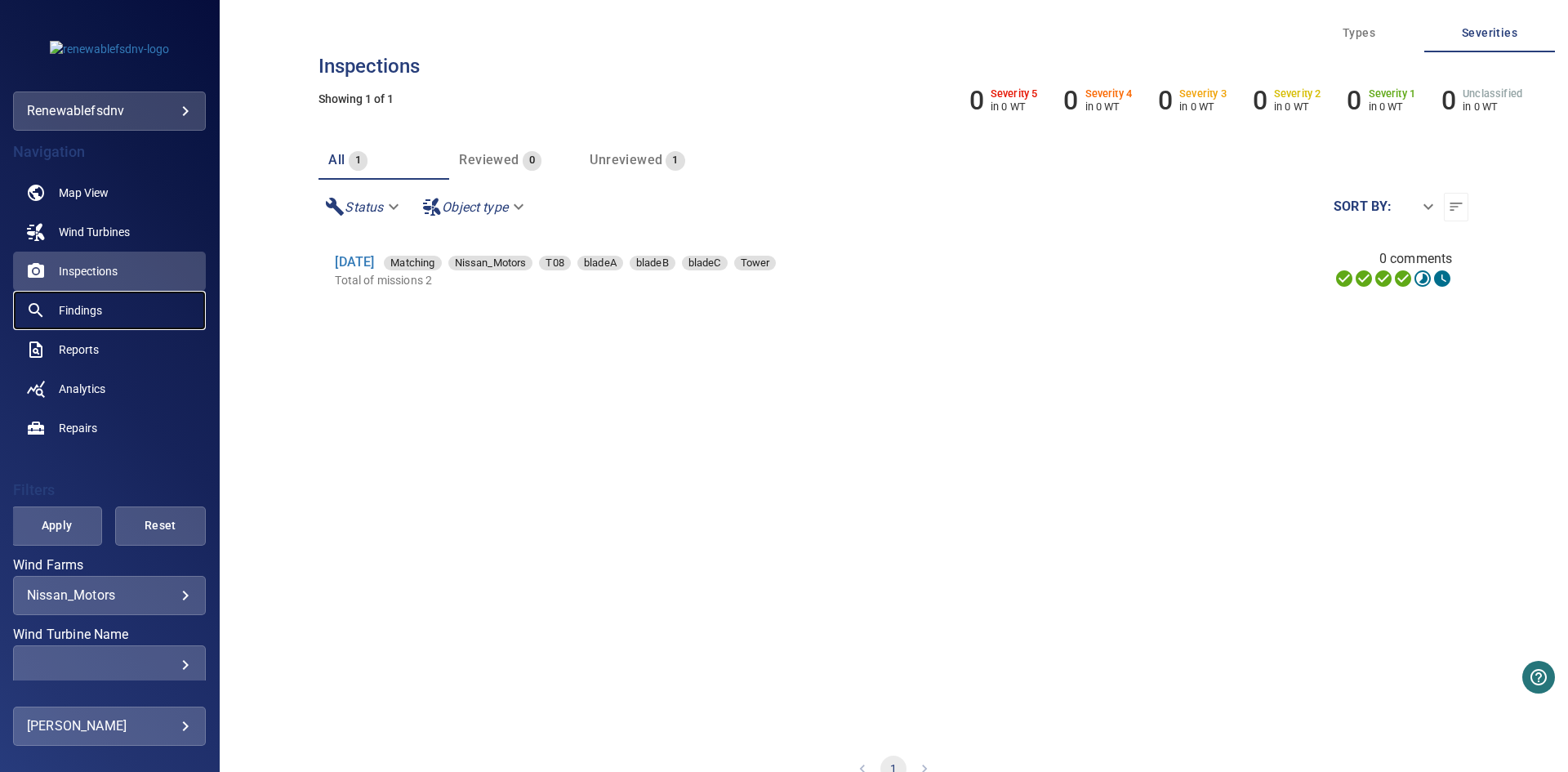
click at [94, 315] on span "Findings" at bounding box center [80, 310] width 43 height 17
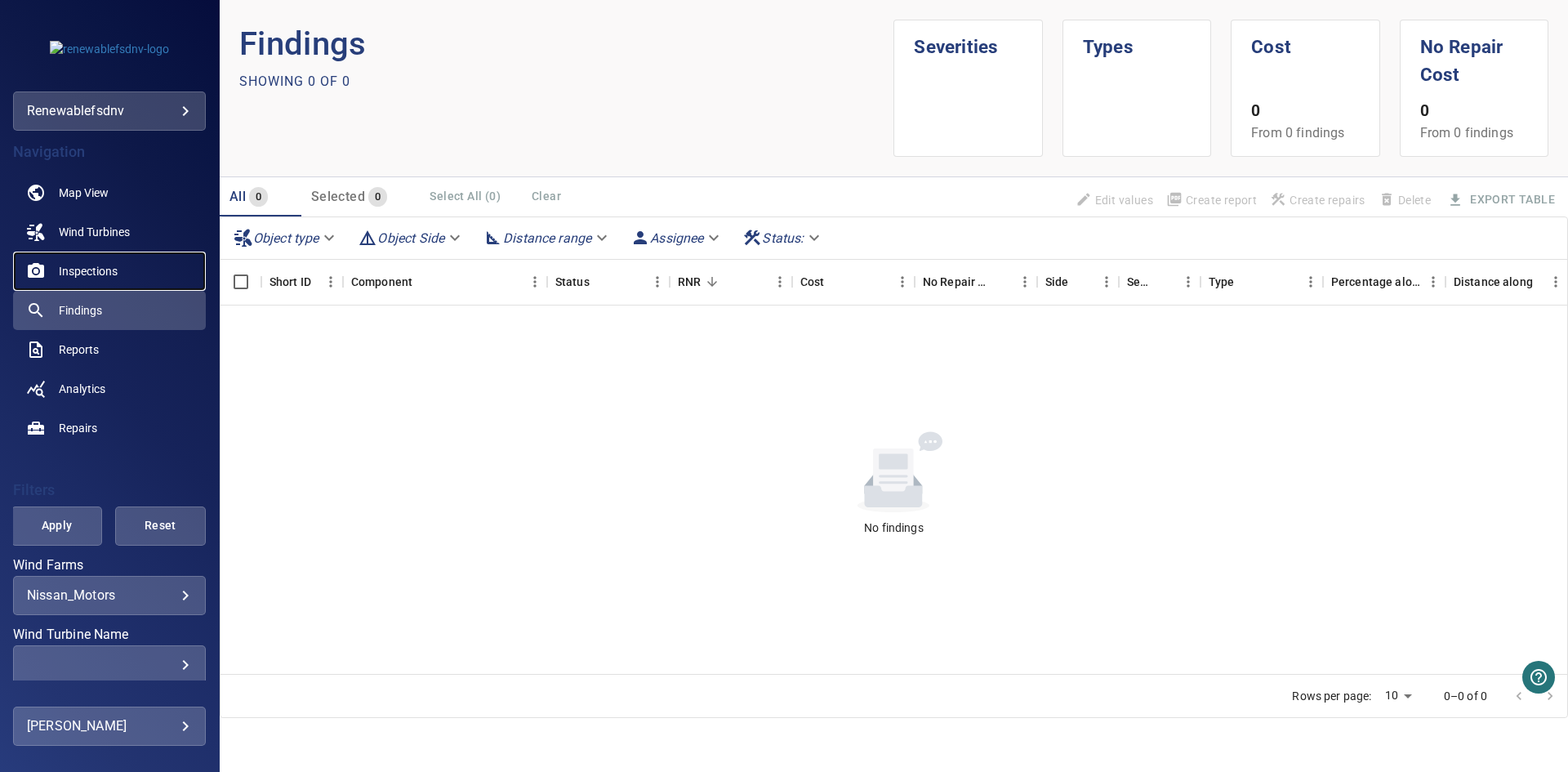
click at [104, 266] on span "Inspections" at bounding box center [89, 271] width 59 height 17
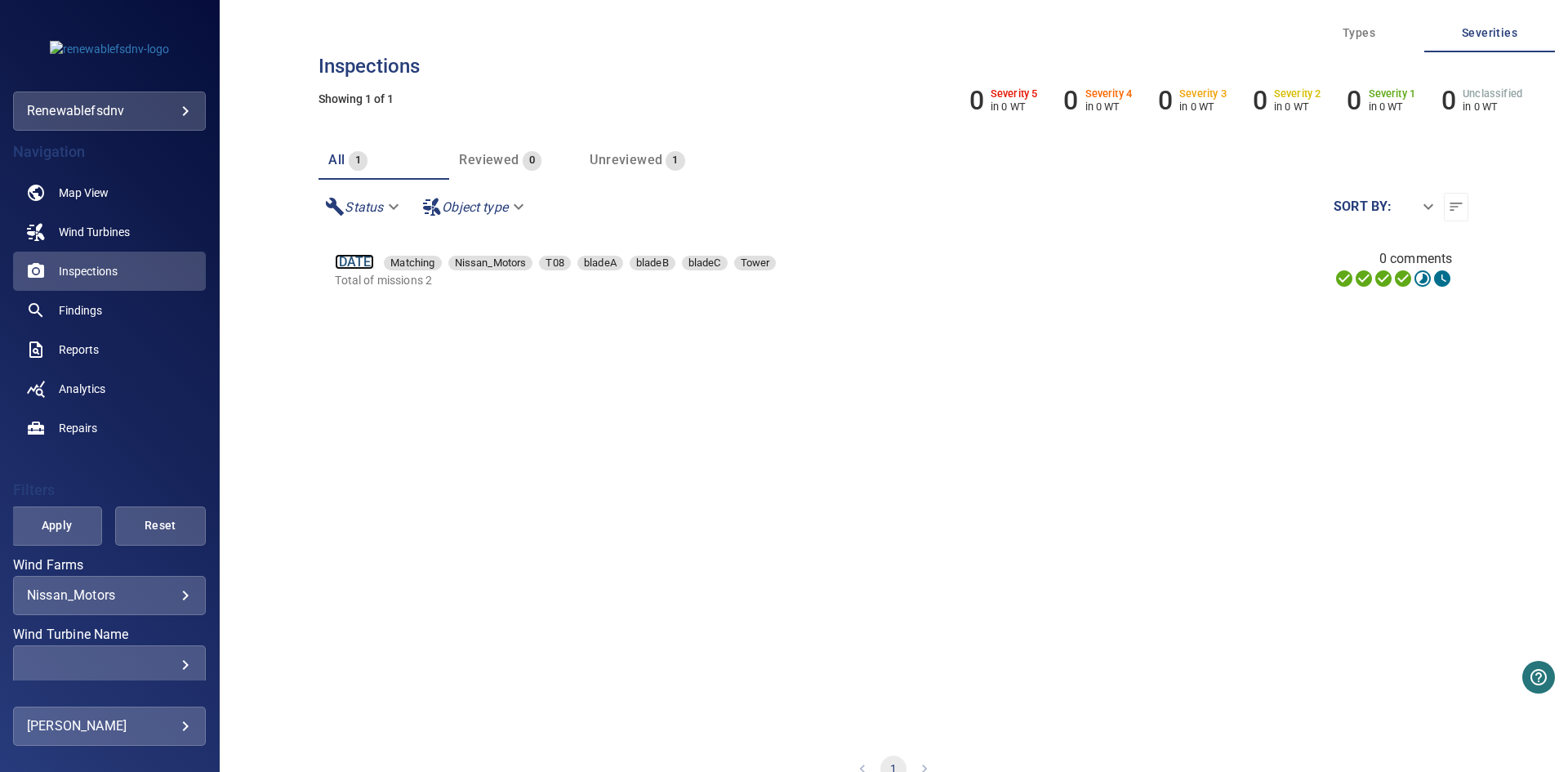
click at [373, 261] on link "16 Sep 2025" at bounding box center [354, 261] width 39 height 16
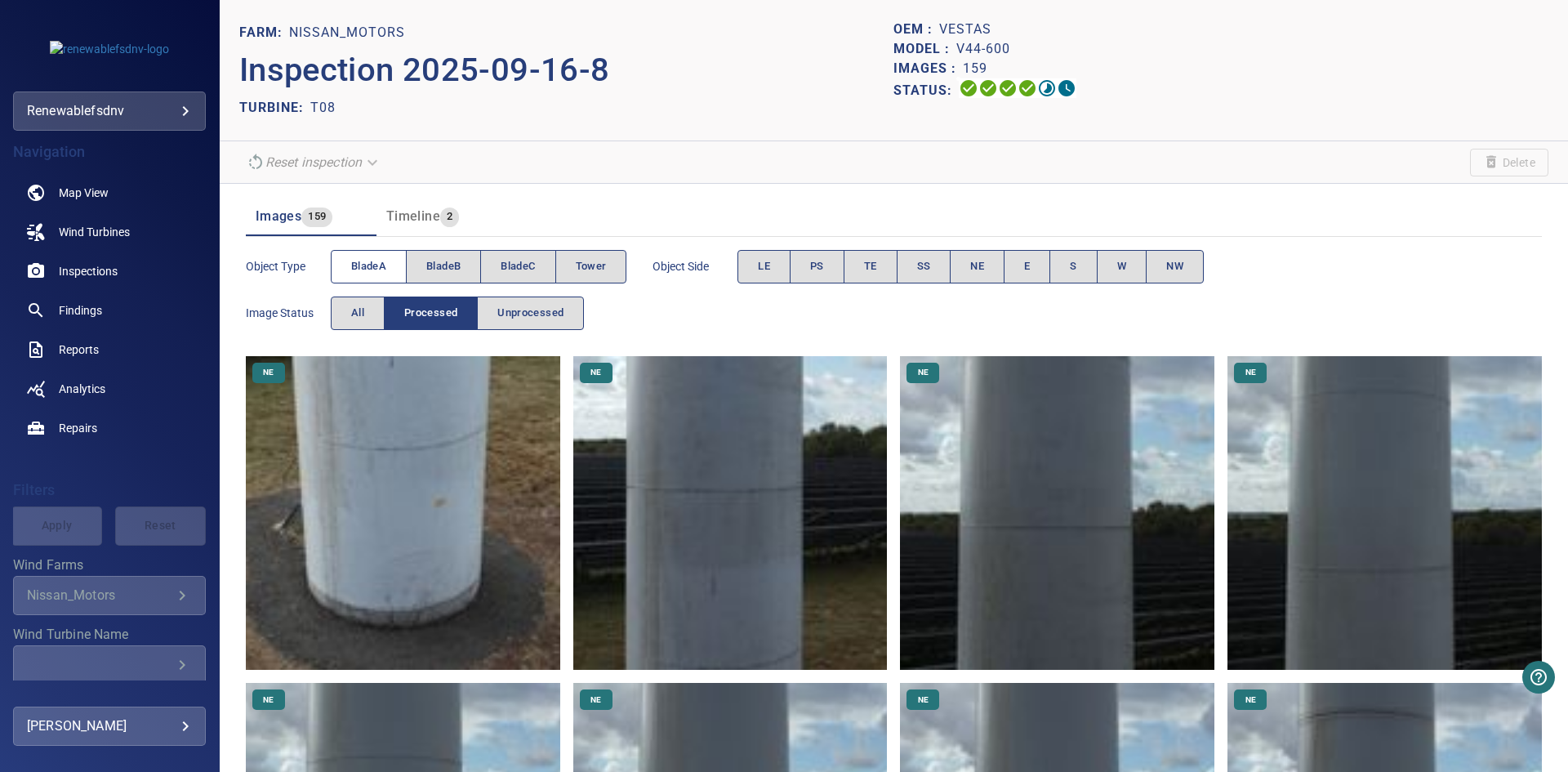
click at [377, 256] on button "bladeA" at bounding box center [368, 267] width 76 height 33
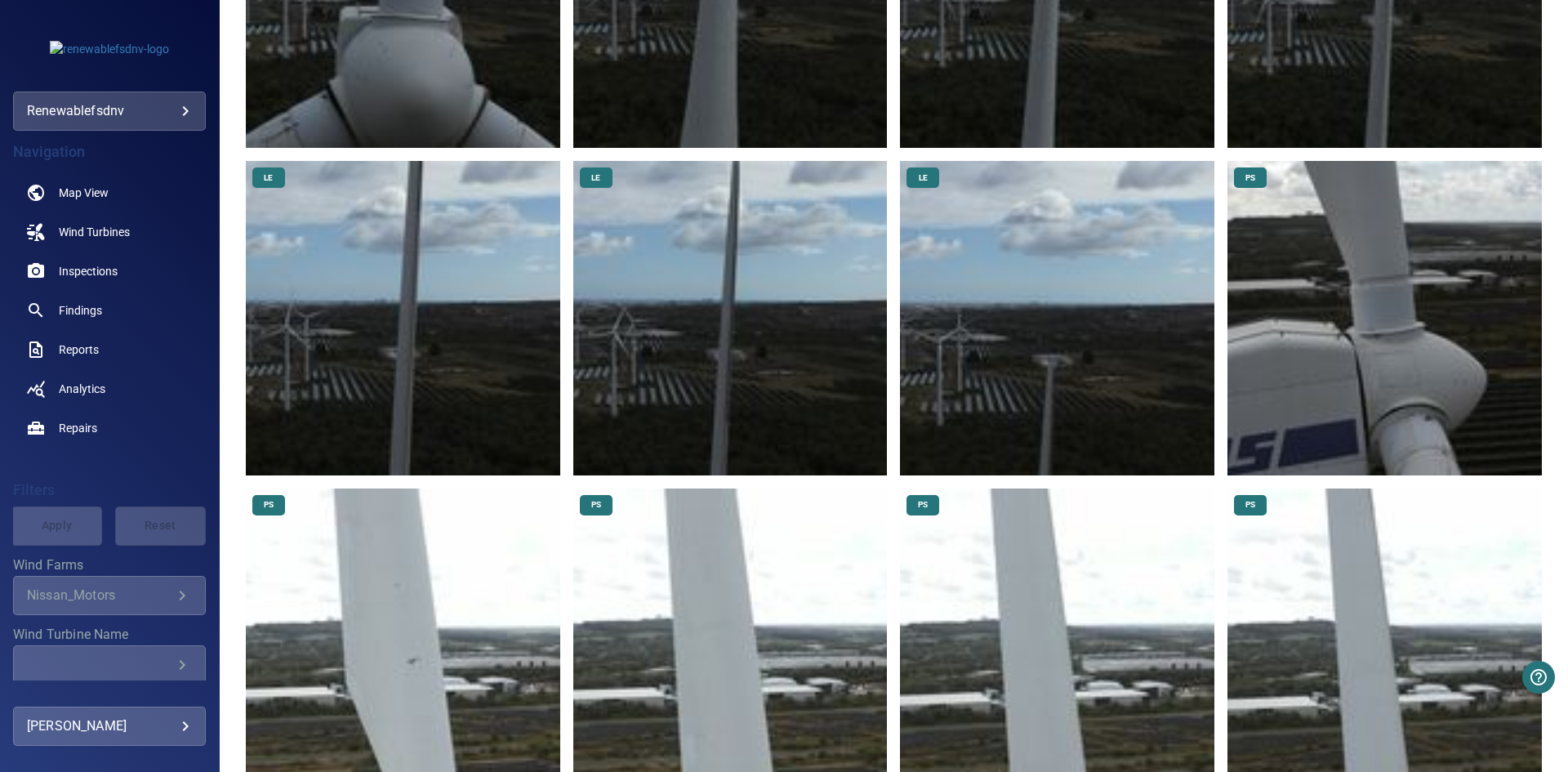
scroll to position [572, 0]
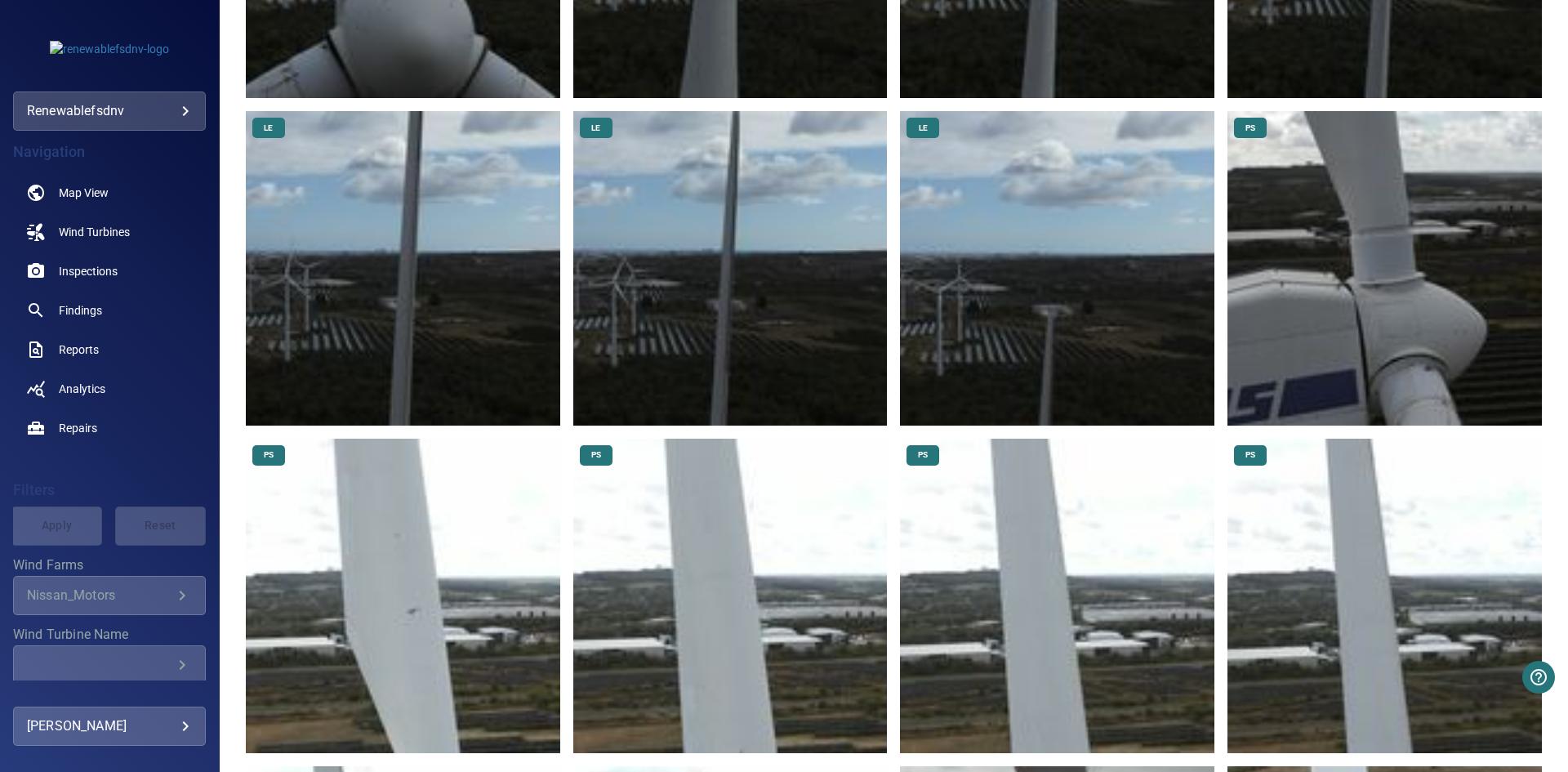
click at [777, 258] on img at bounding box center [730, 268] width 315 height 315
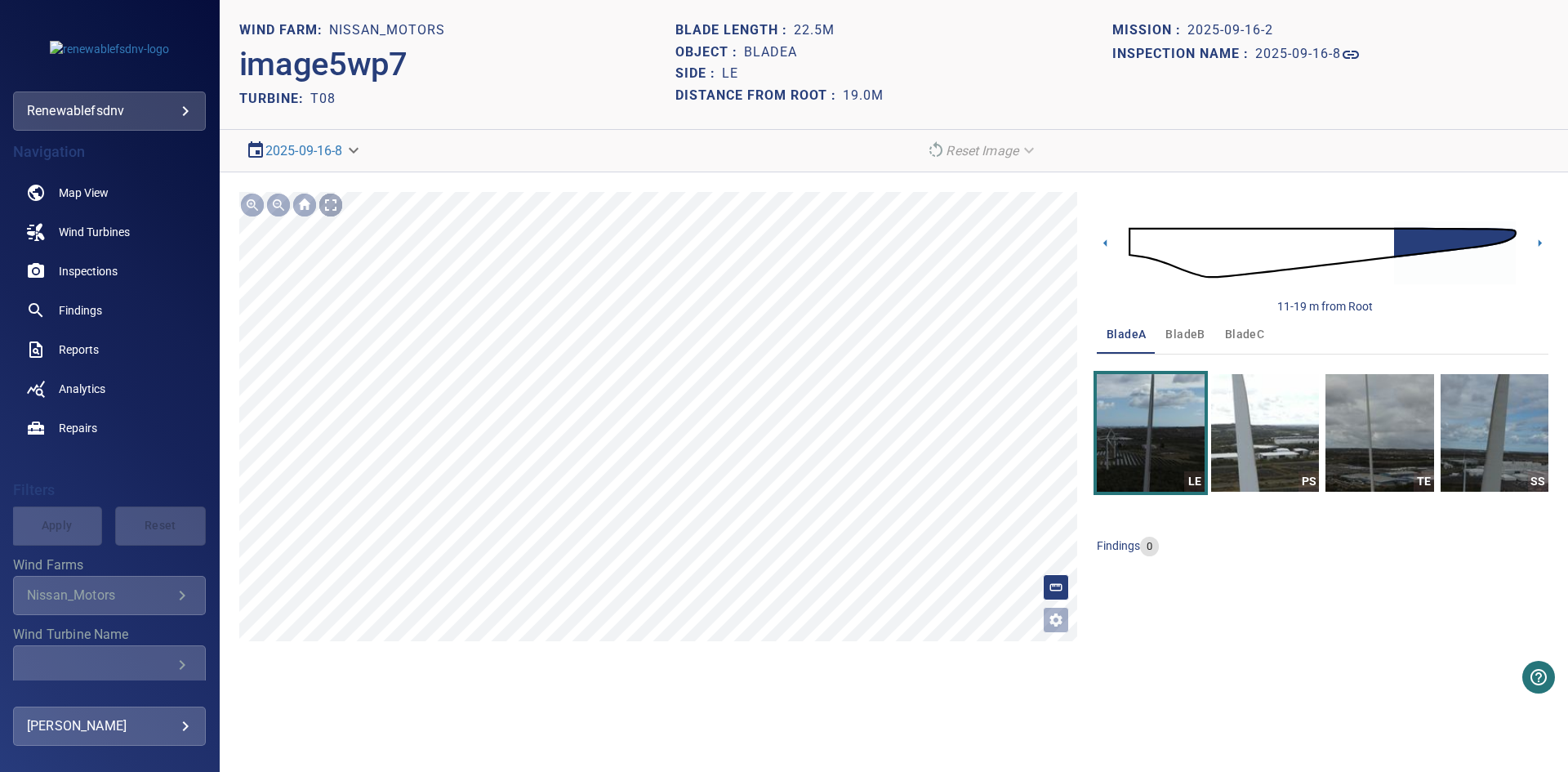
click at [326, 212] on div at bounding box center [330, 205] width 26 height 26
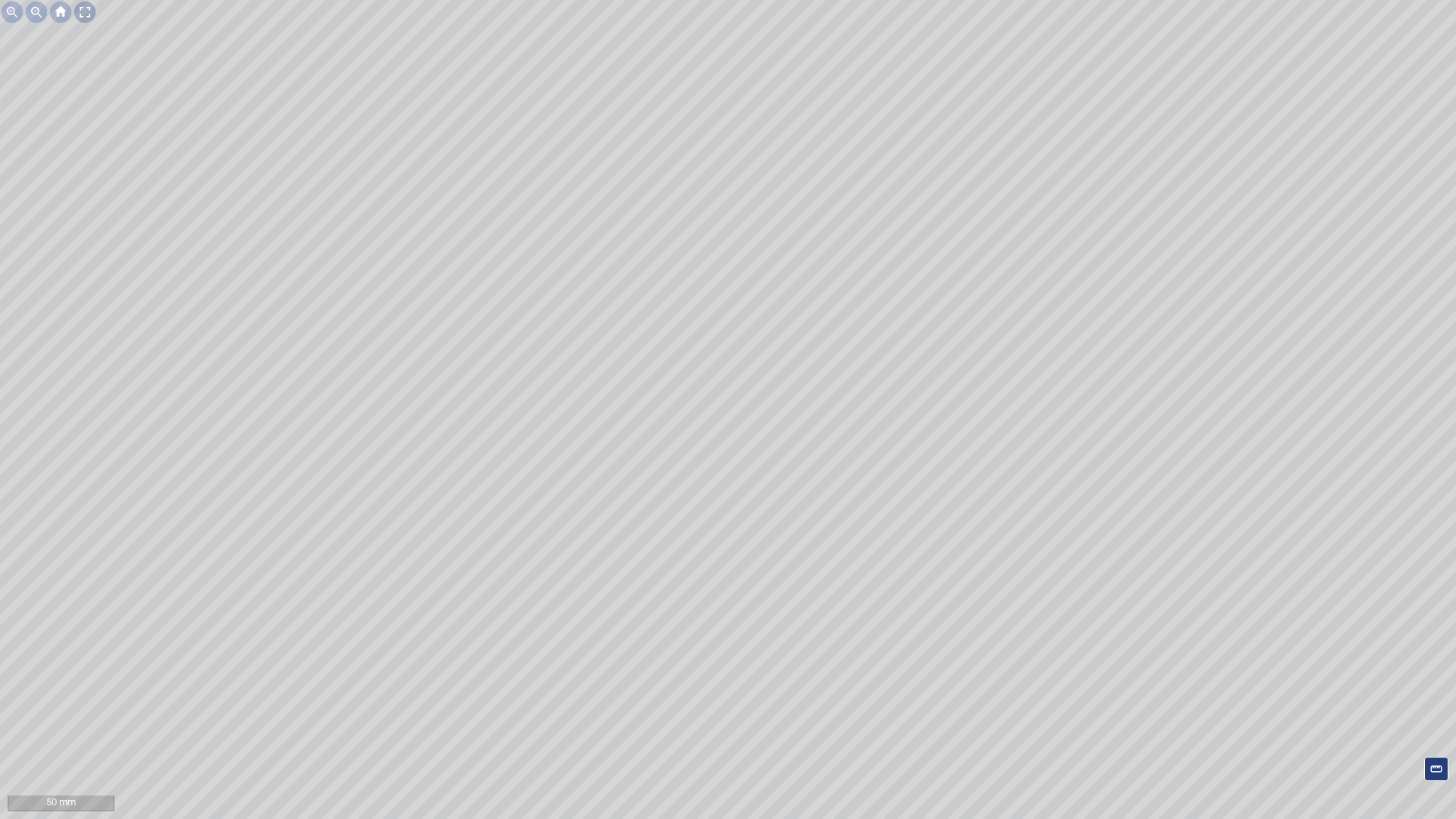
click at [84, 10] on div at bounding box center [85, 12] width 24 height 24
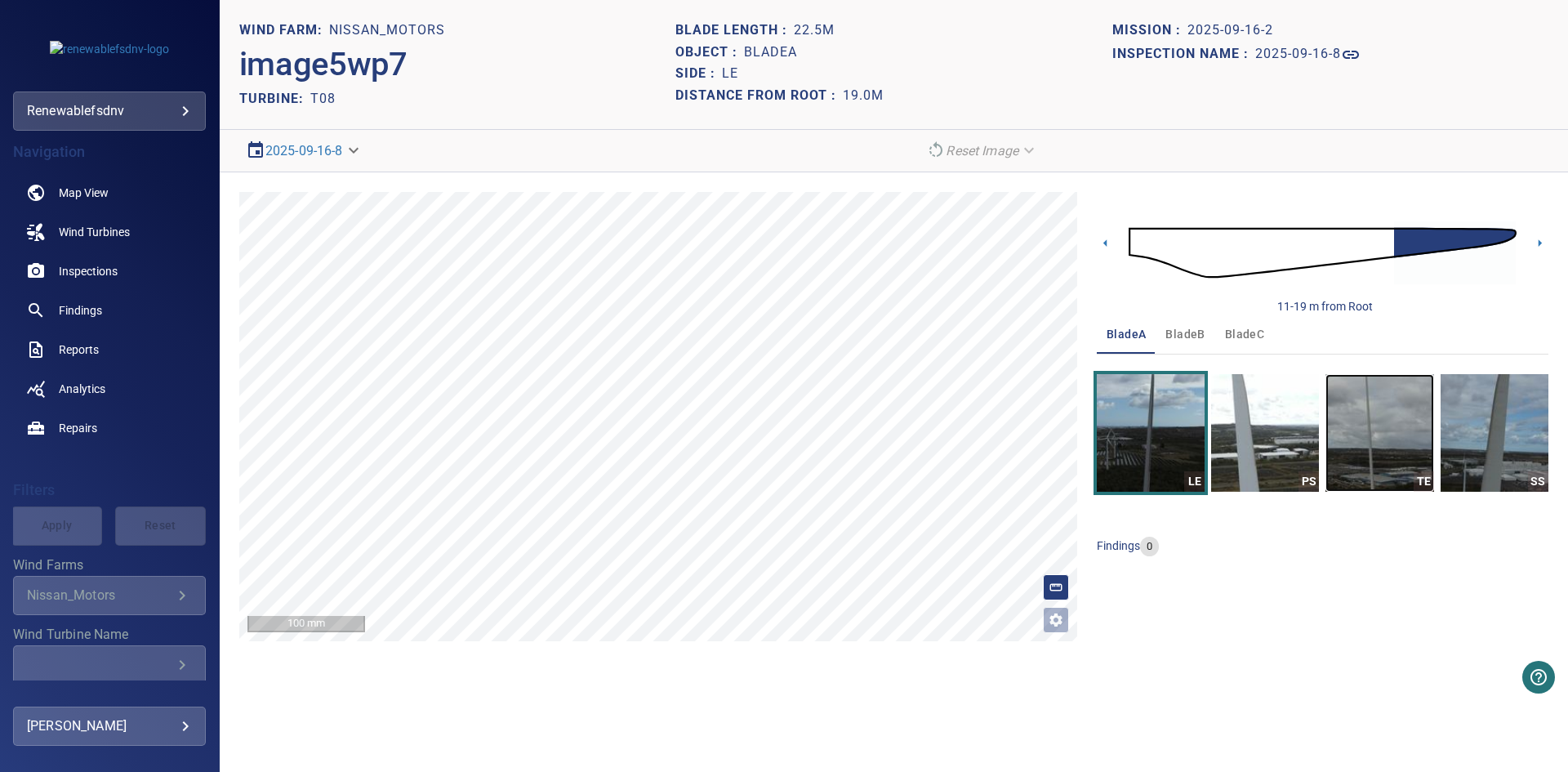
click at [1407, 424] on img "button" at bounding box center [1379, 432] width 108 height 117
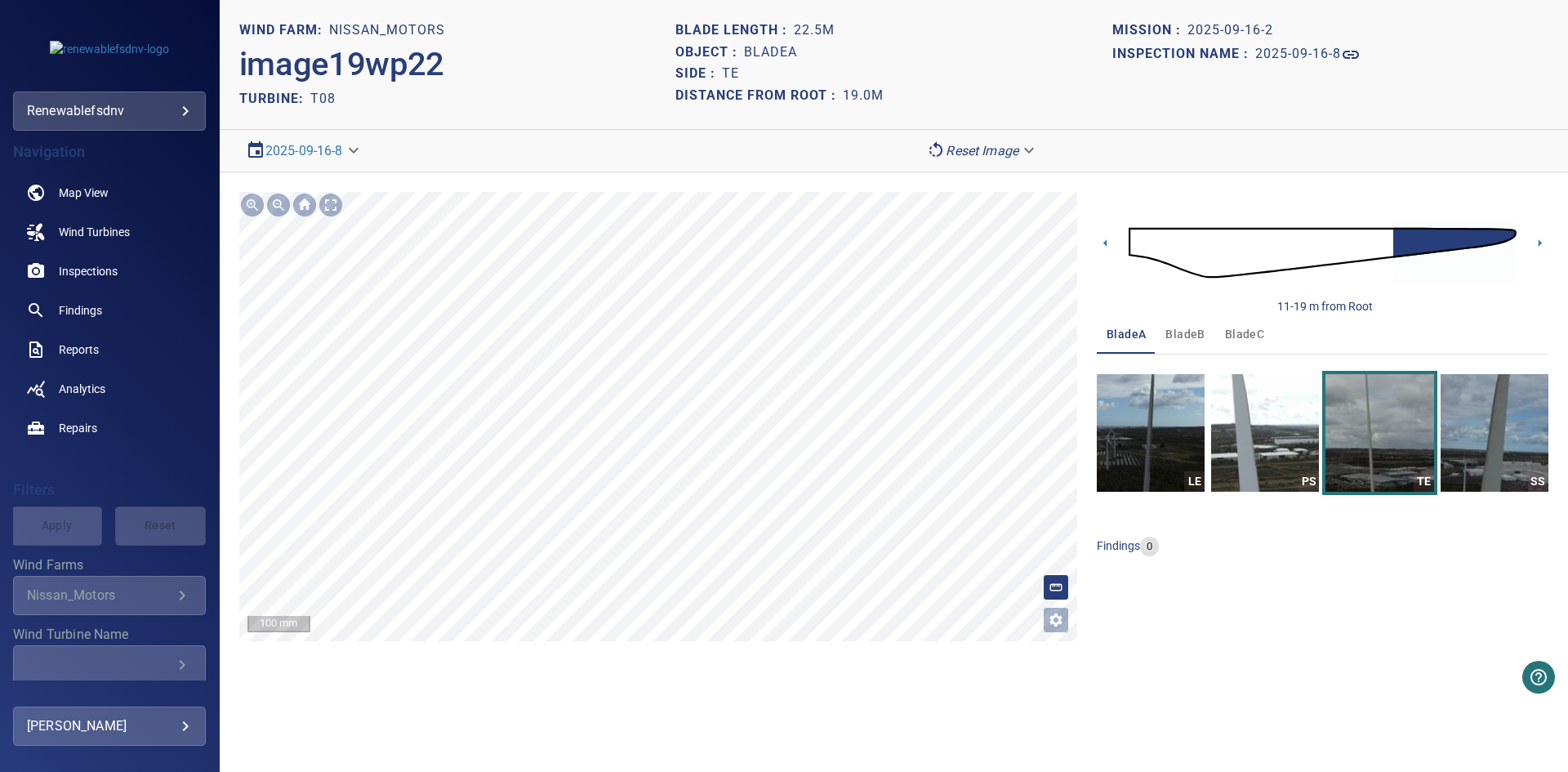
click at [753, 726] on section "**********" at bounding box center [893, 386] width 1348 height 772
click at [748, 668] on section "**********" at bounding box center [893, 386] width 1348 height 772
click at [686, 643] on div "**********" at bounding box center [893, 416] width 1348 height 489
click at [1450, 416] on img "button" at bounding box center [1494, 432] width 108 height 117
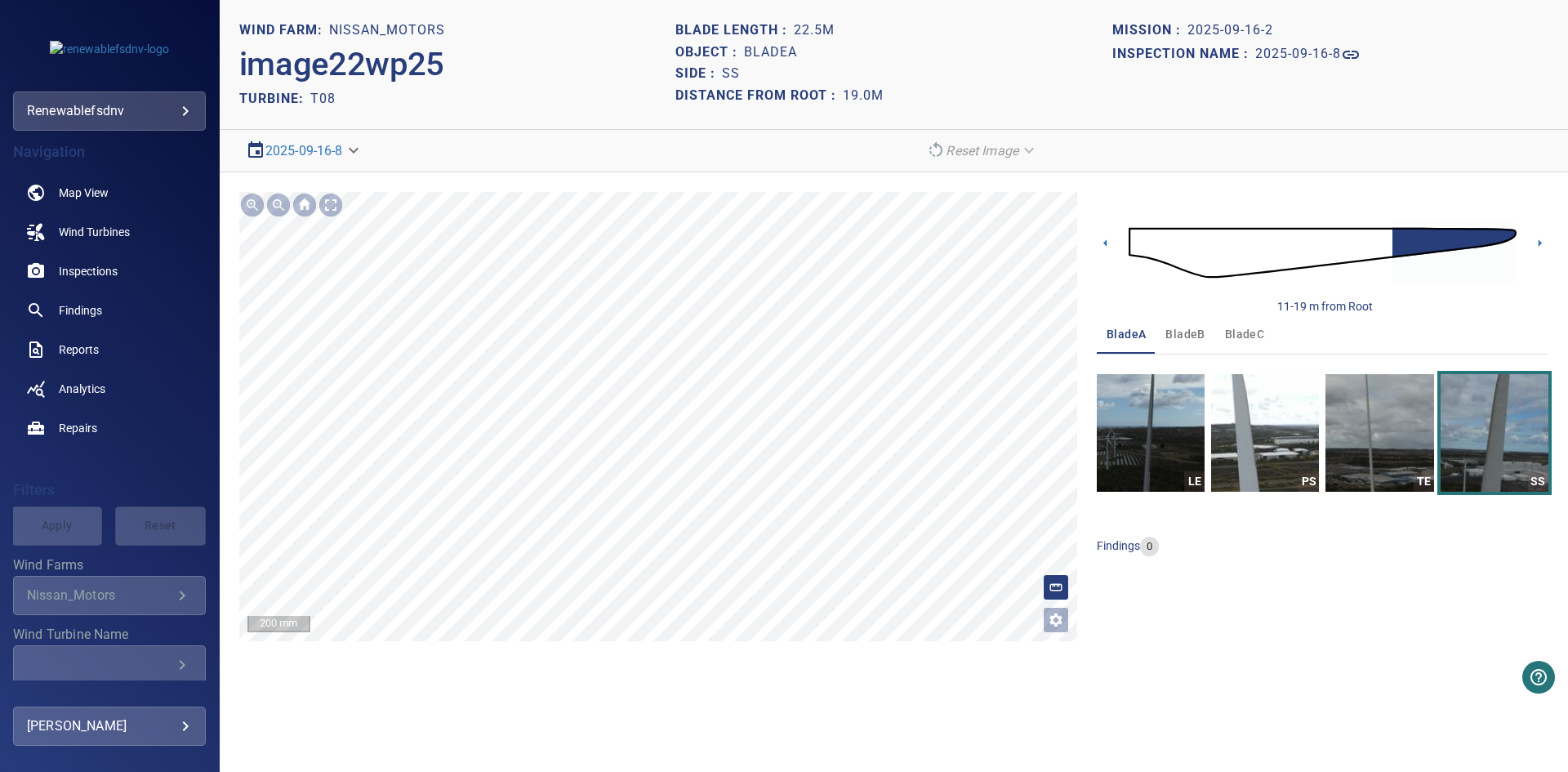
drag, startPoint x: 1096, startPoint y: 330, endPoint x: 1088, endPoint y: 323, distance: 10.6
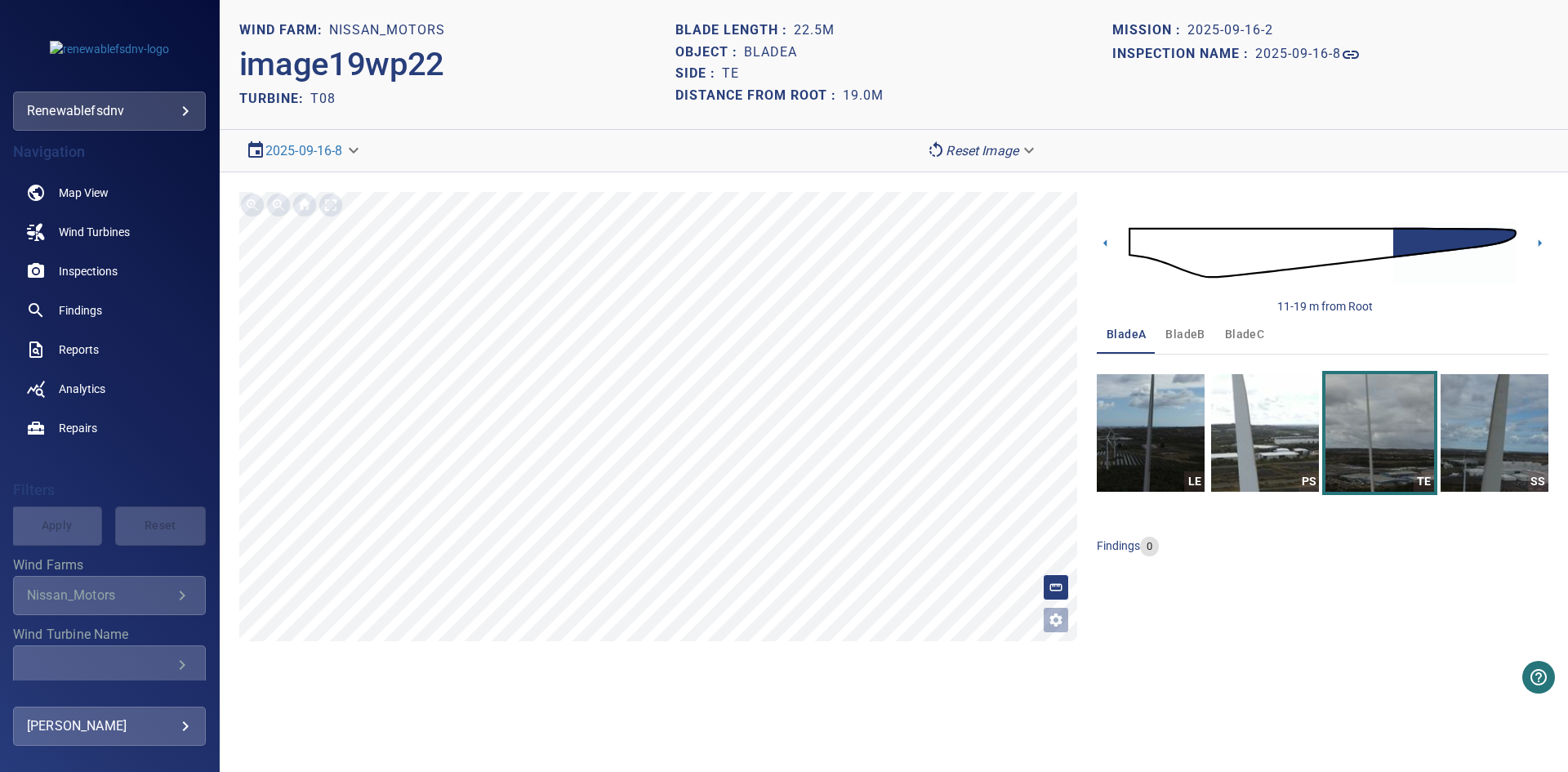
click at [1178, 321] on button "bladeB" at bounding box center [1185, 334] width 59 height 39
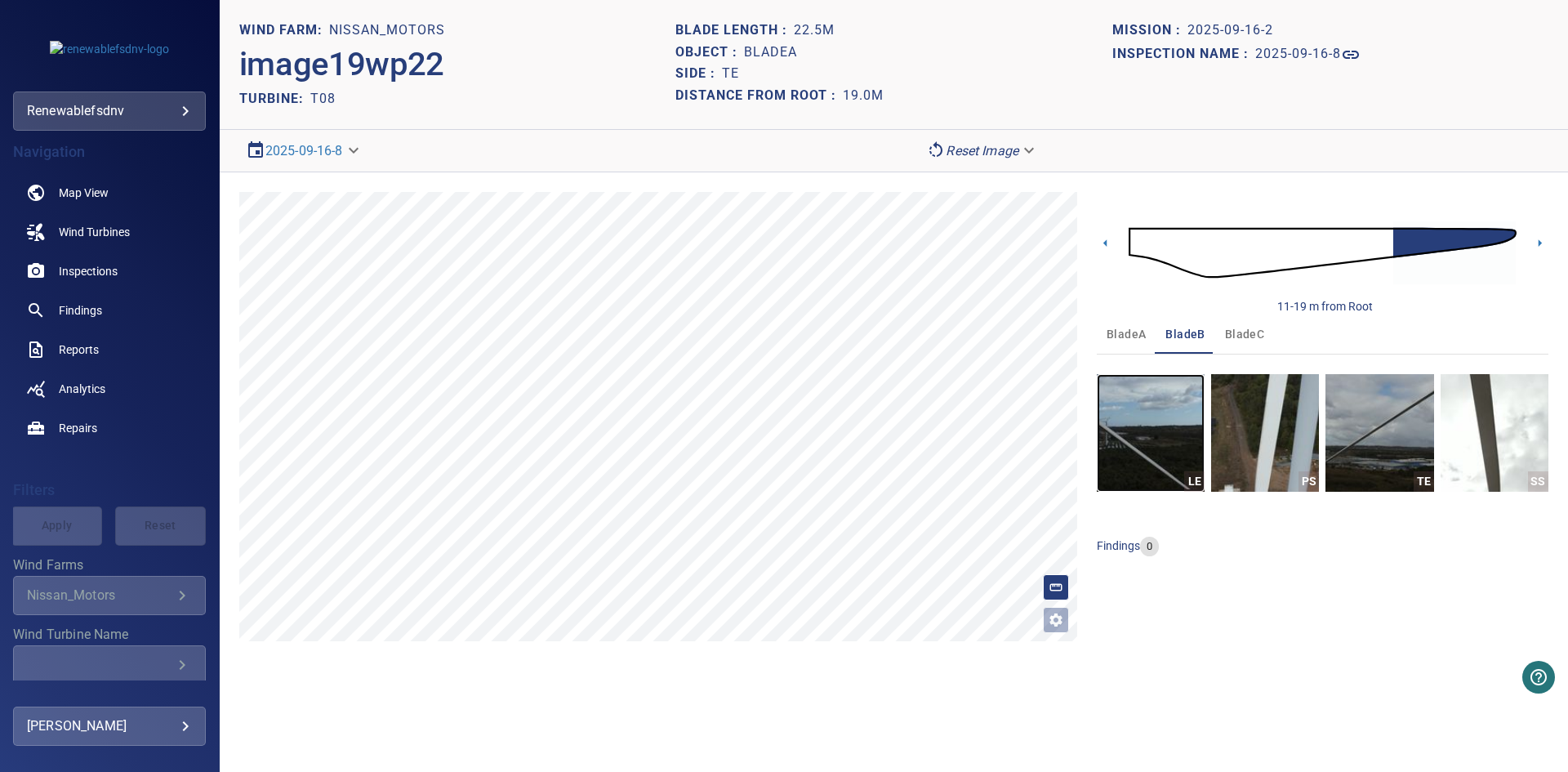
click at [1166, 461] on img "button" at bounding box center [1151, 432] width 108 height 117
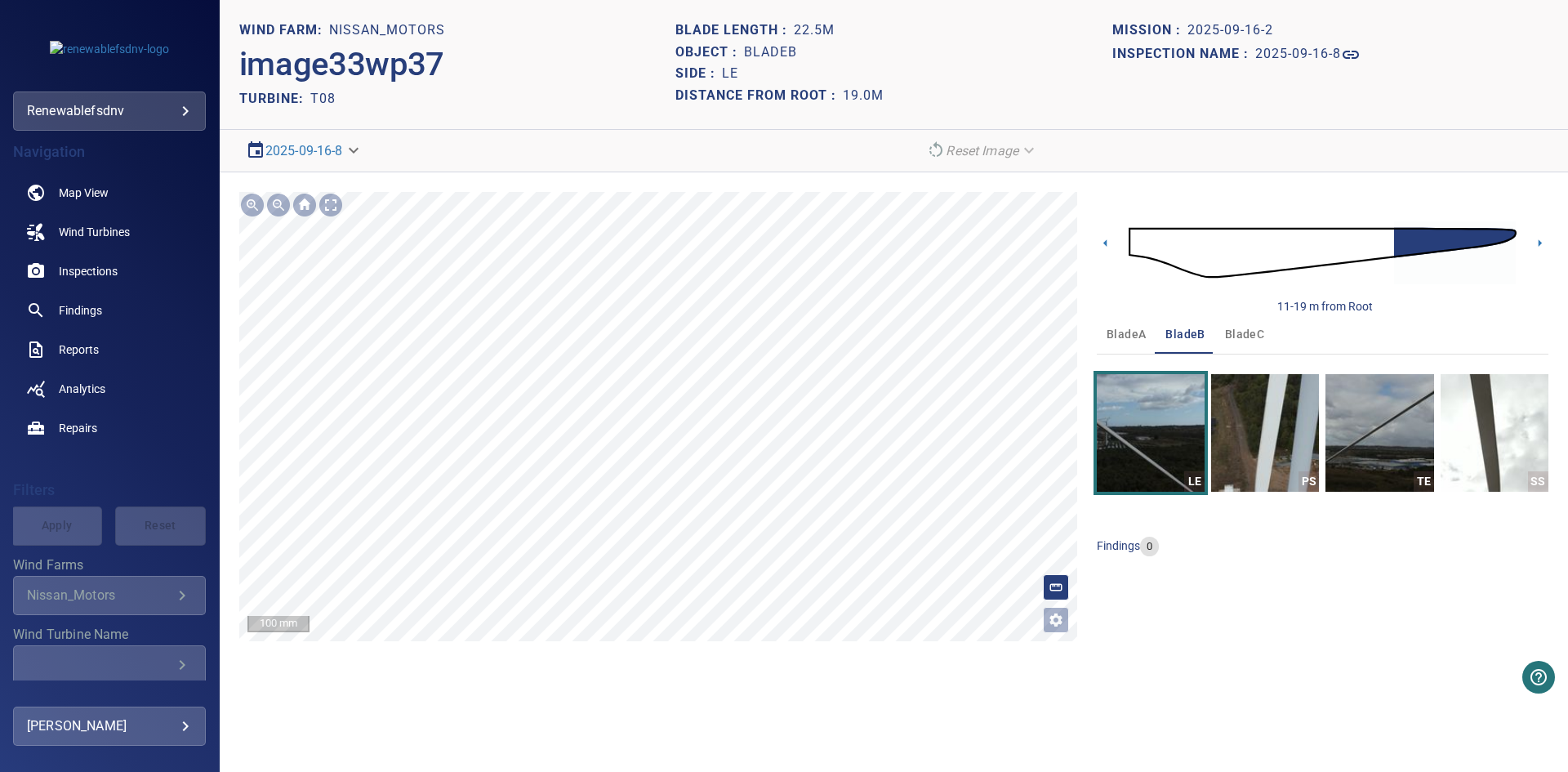
click at [690, 84] on section "**********" at bounding box center [893, 386] width 1348 height 772
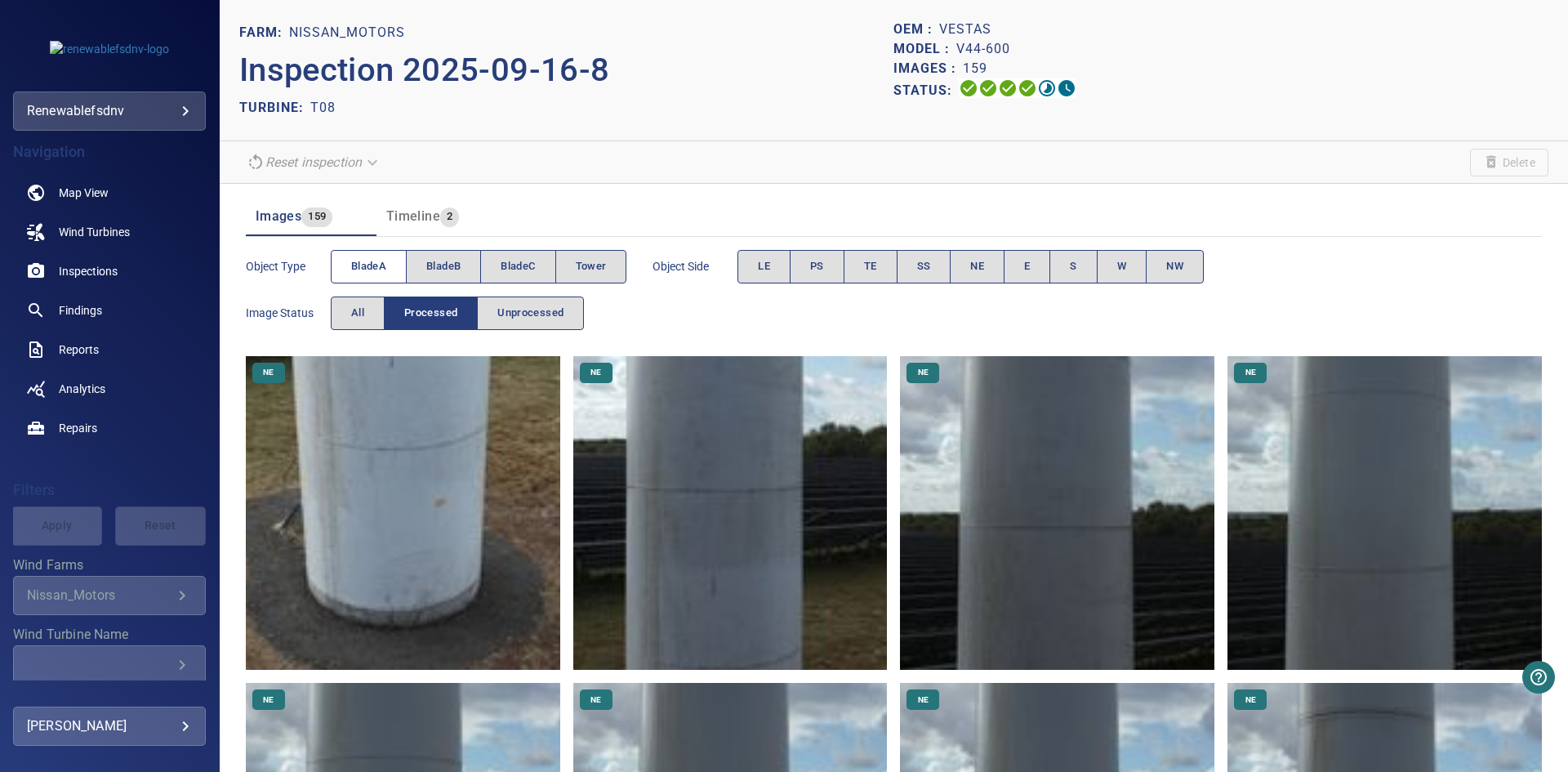
click at [378, 266] on span "bladeA" at bounding box center [369, 267] width 35 height 18
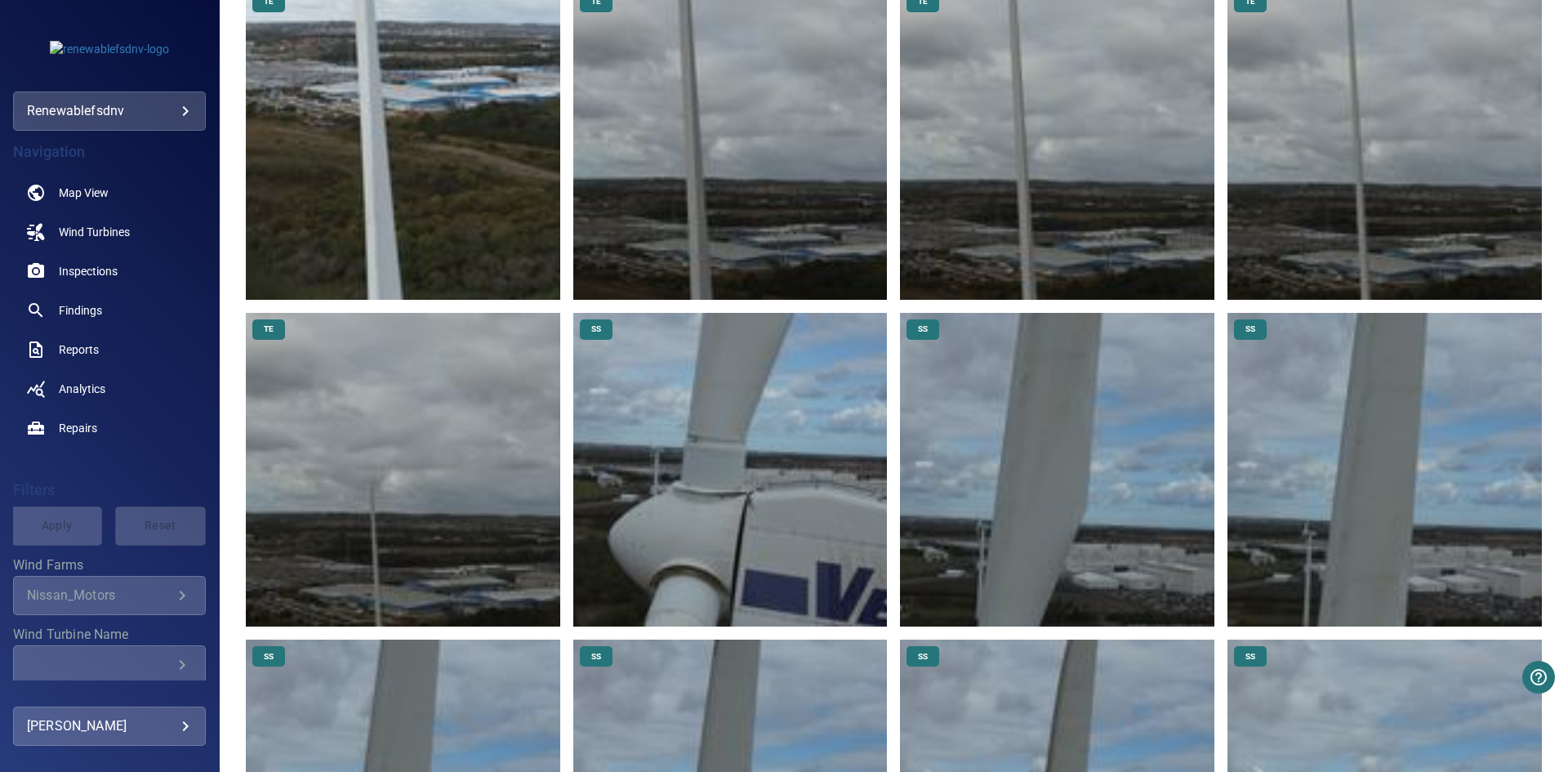
scroll to position [1882, 0]
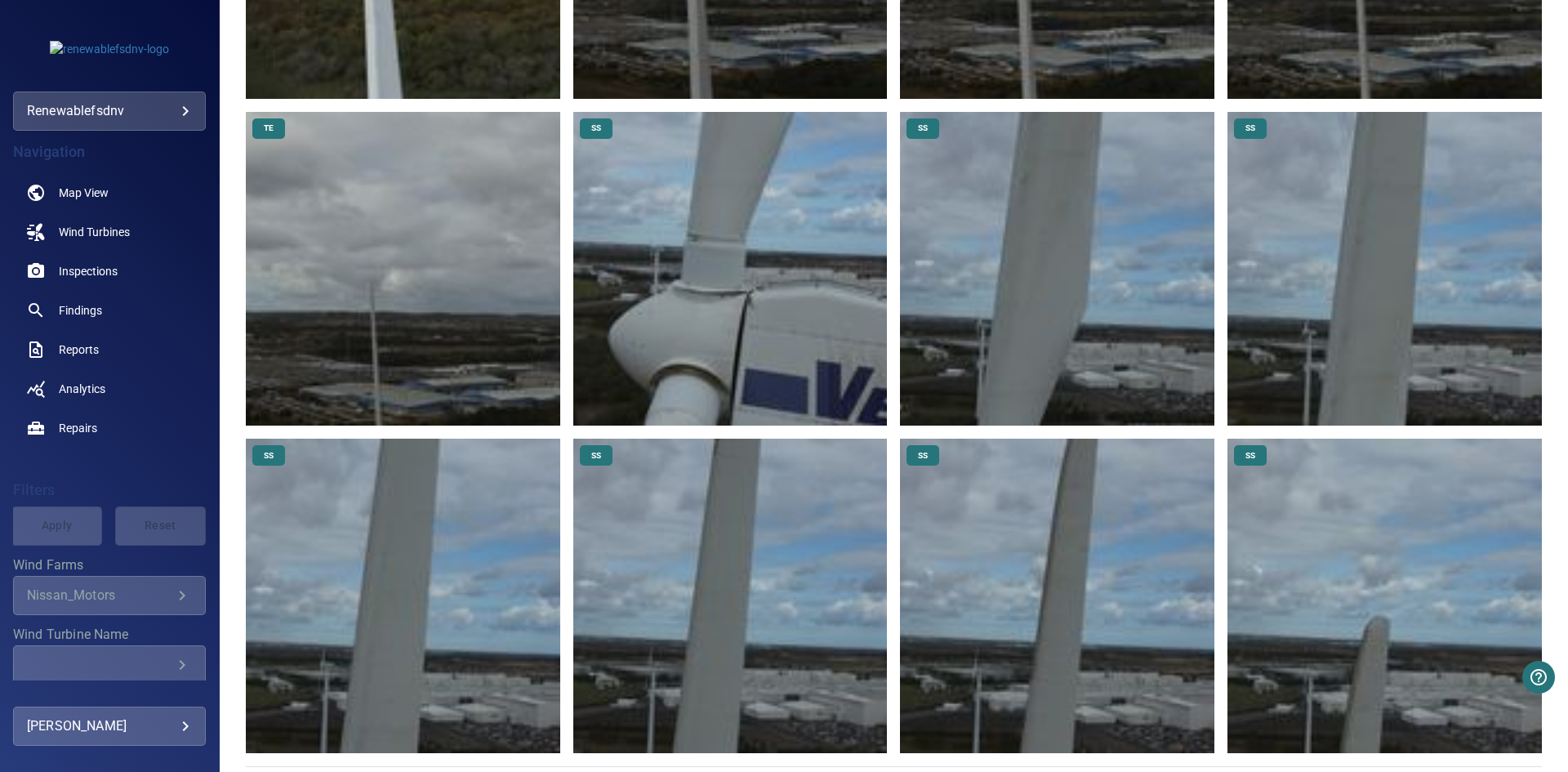
click at [1330, 600] on img at bounding box center [1384, 596] width 315 height 315
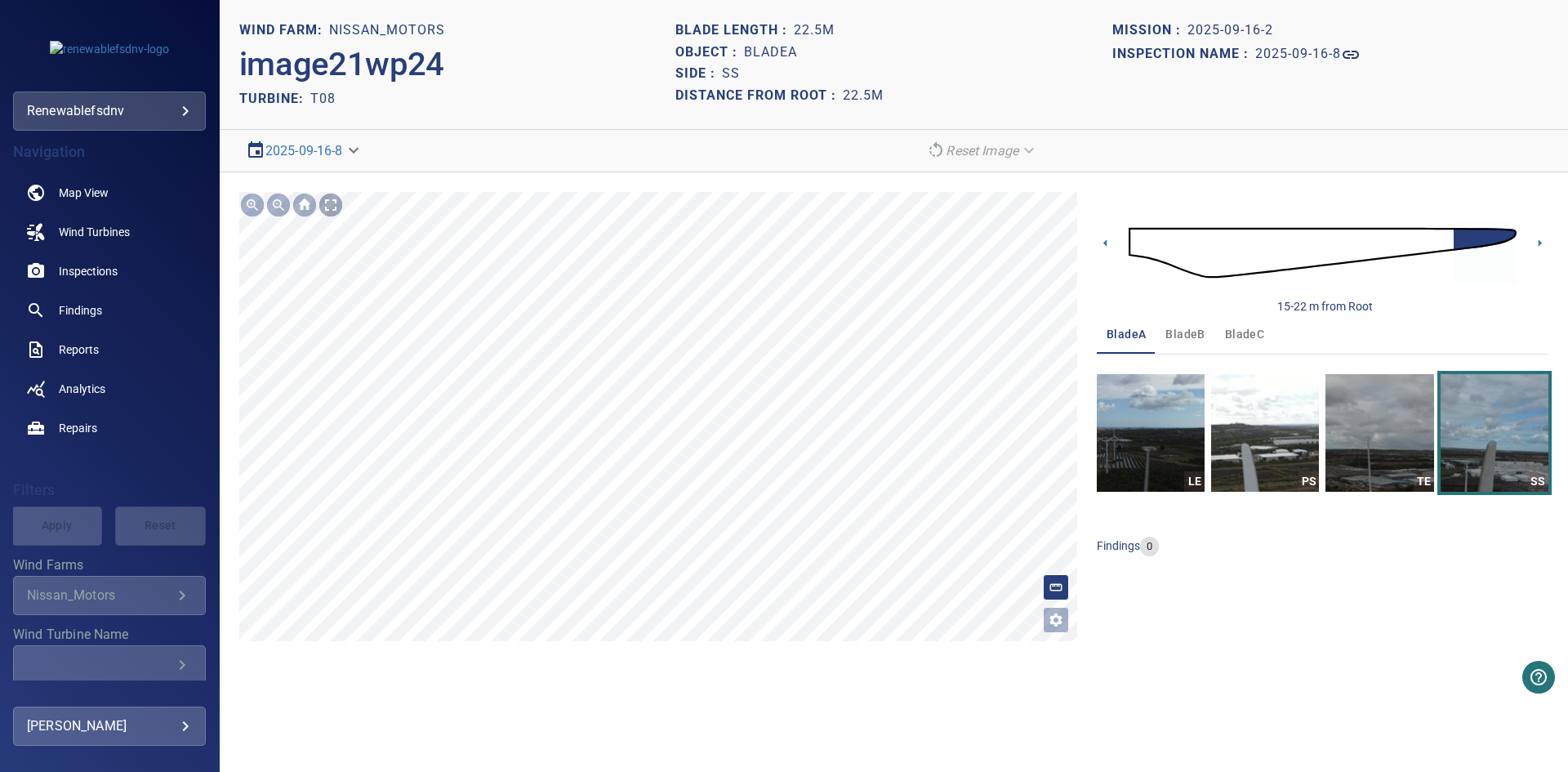
click at [333, 200] on div at bounding box center [330, 205] width 26 height 26
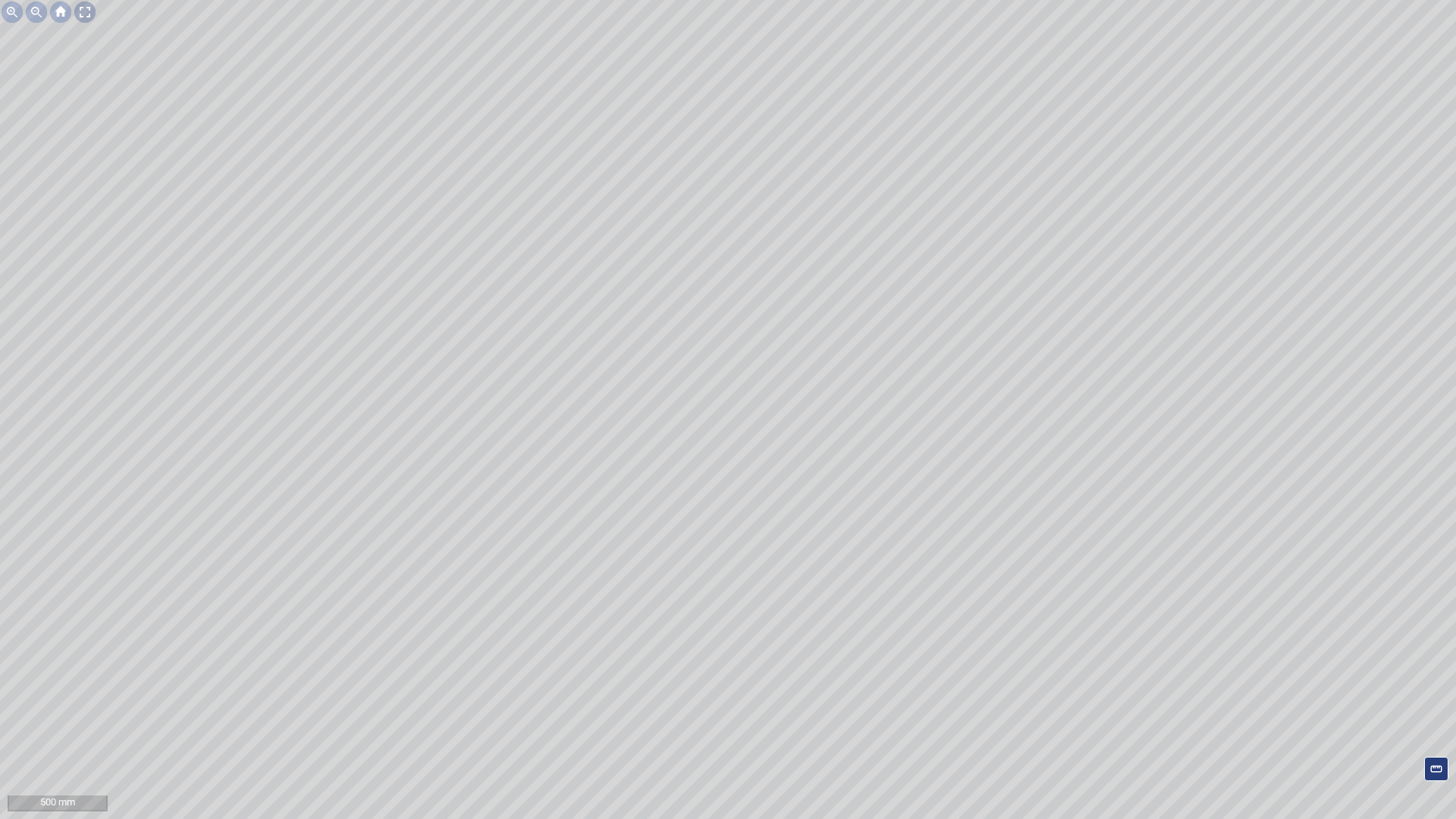
click at [84, 11] on div at bounding box center [85, 12] width 24 height 24
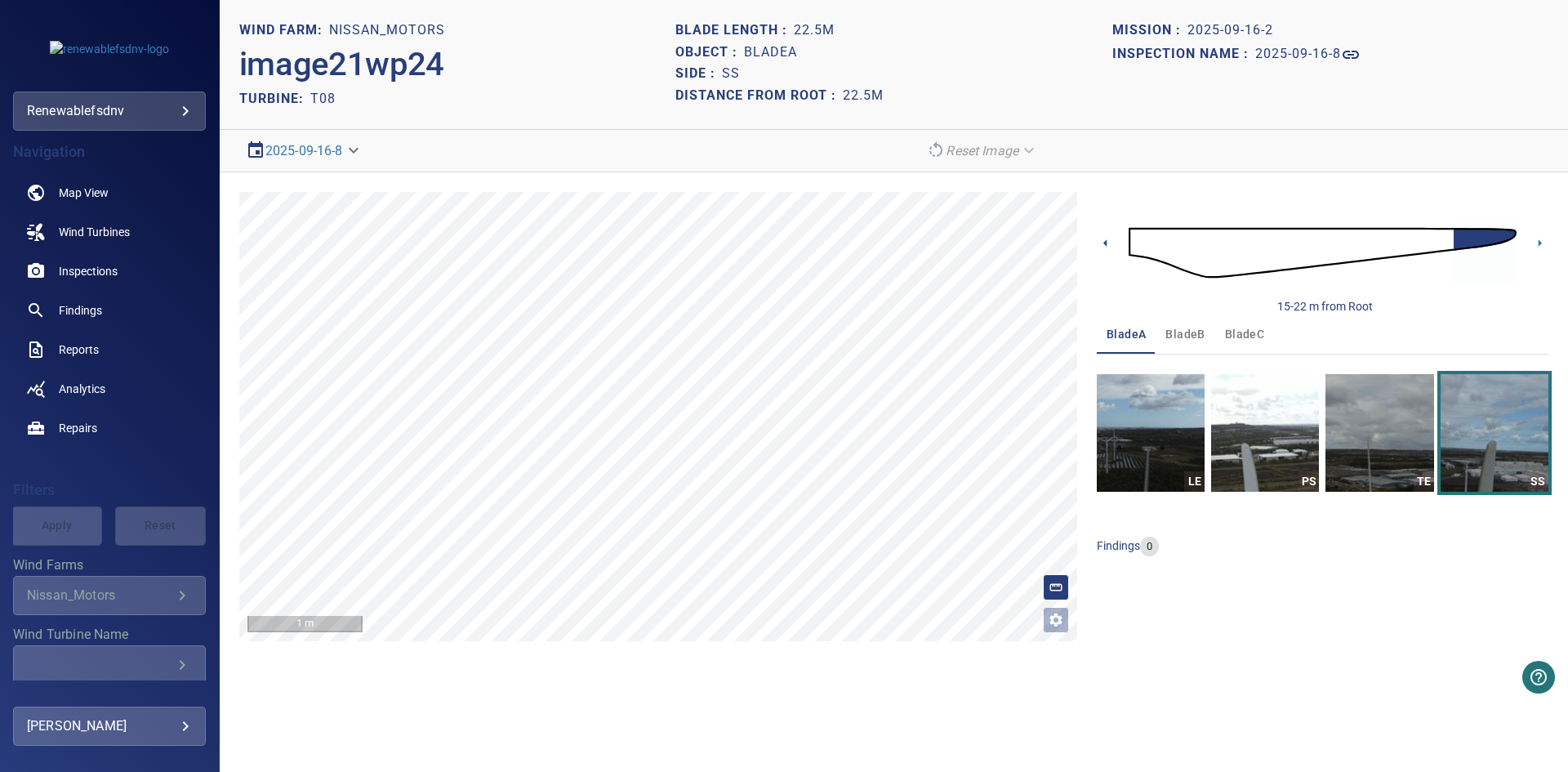
click at [1104, 245] on icon at bounding box center [1106, 243] width 18 height 18
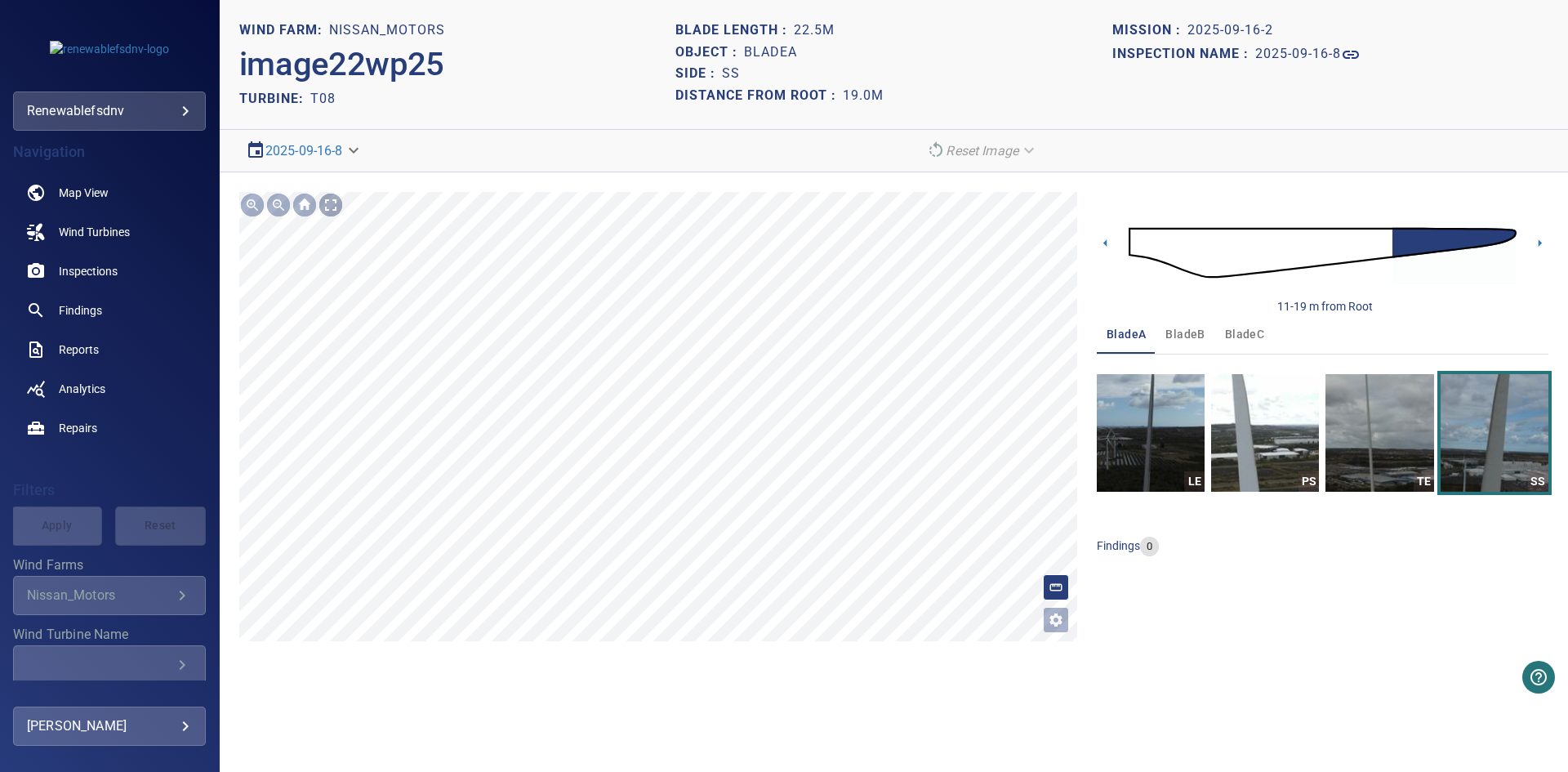
click at [333, 205] on div at bounding box center [330, 205] width 26 height 26
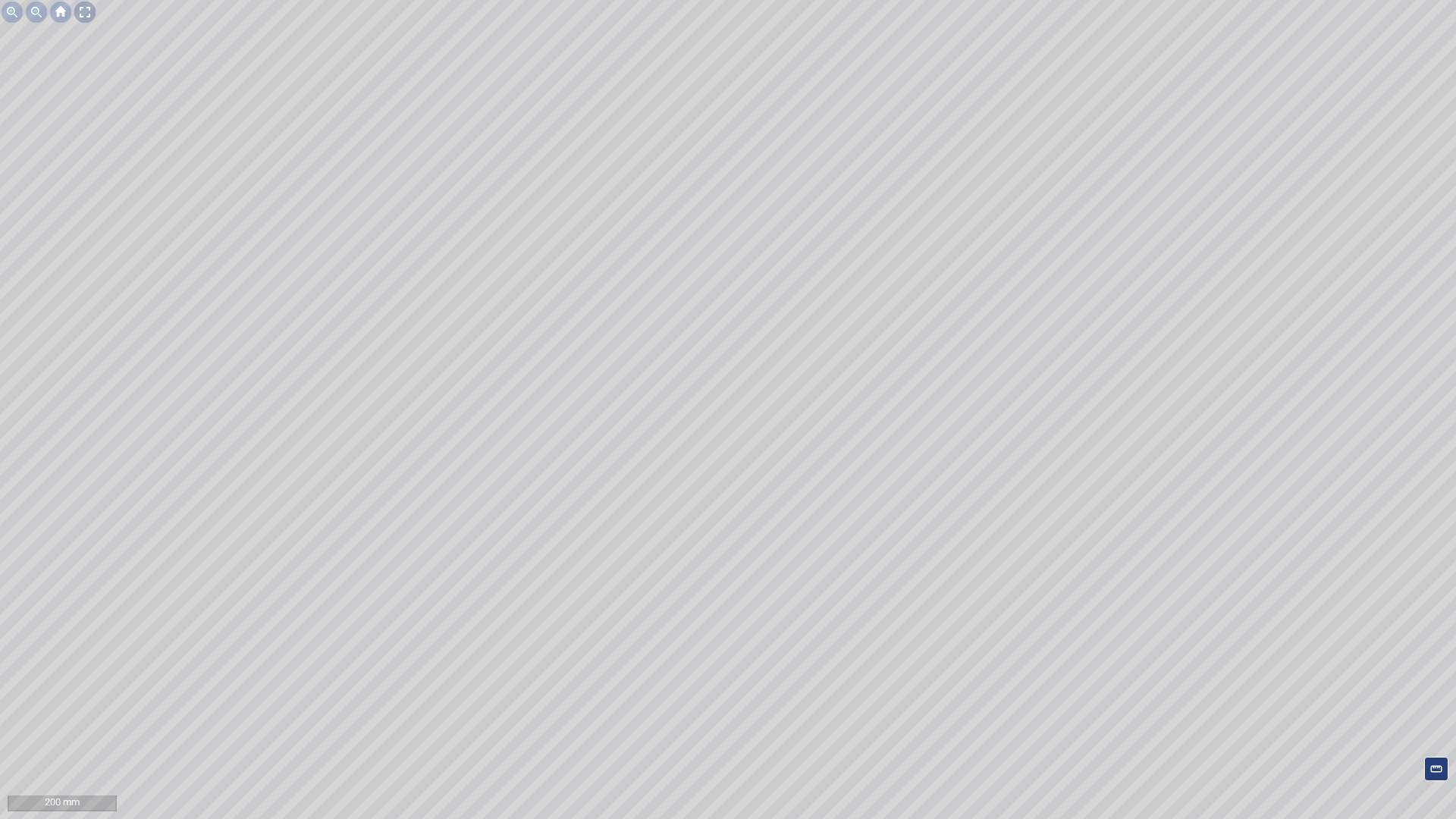
click at [87, 7] on div at bounding box center [85, 12] width 24 height 24
